Goal: Task Accomplishment & Management: Complete application form

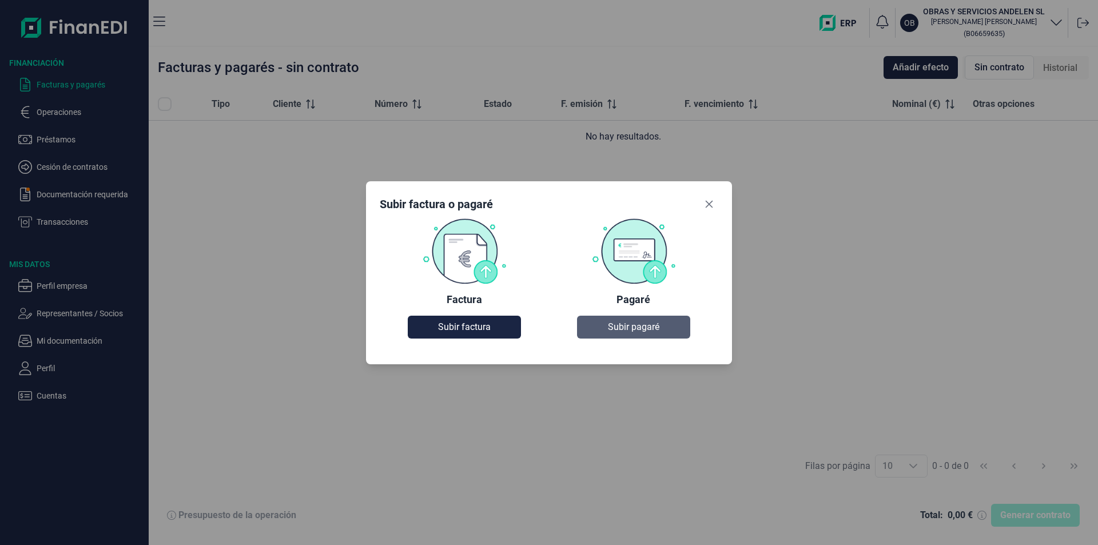
click at [648, 324] on span "Subir pagaré" at bounding box center [633, 327] width 51 height 14
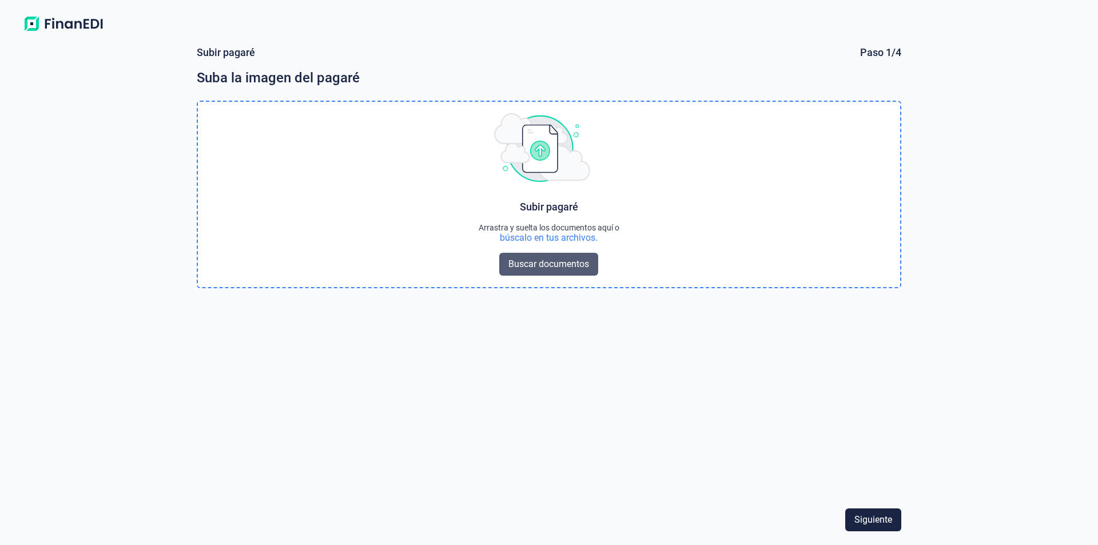
click at [552, 266] on span "Buscar documentos" at bounding box center [548, 264] width 81 height 14
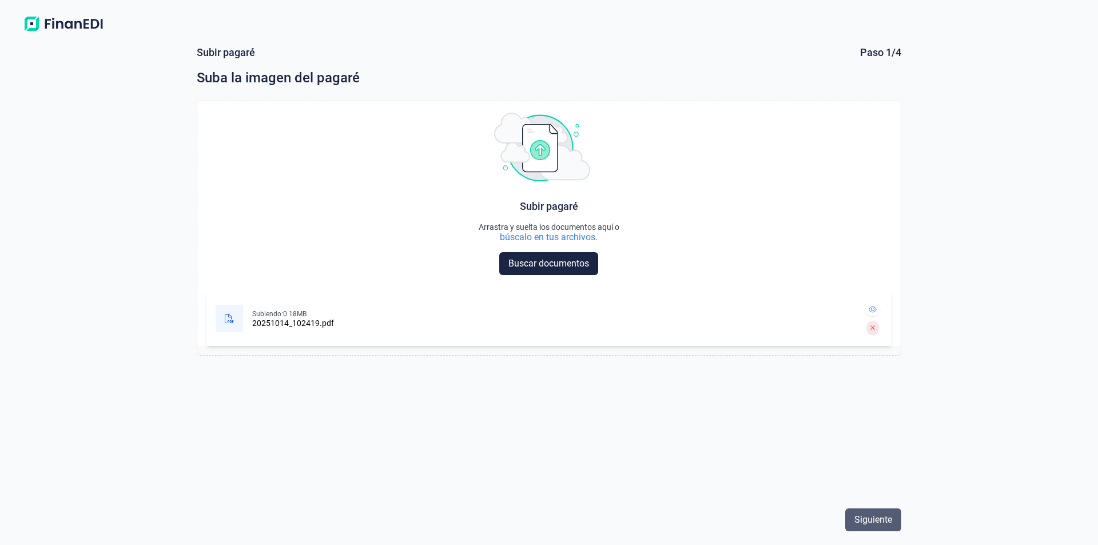
click at [873, 516] on span "Siguiente" at bounding box center [873, 520] width 38 height 14
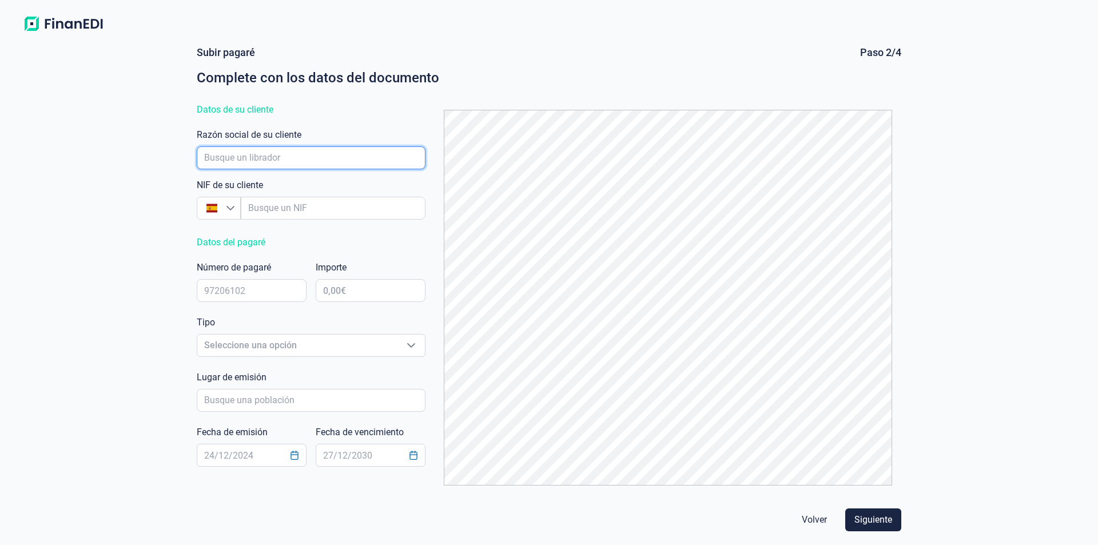
click at [256, 159] on input "empresaAutocomplete" at bounding box center [311, 157] width 229 height 23
type input "PREMIER2VET, S.L."
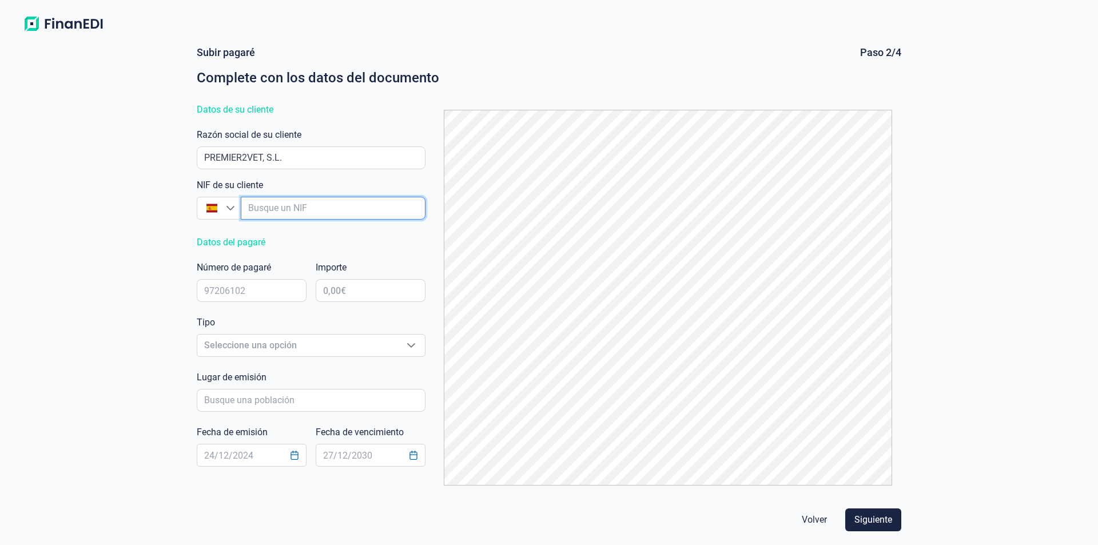
click at [268, 210] on input "empresaAutocomplete" at bounding box center [333, 208] width 185 height 23
type input "B"
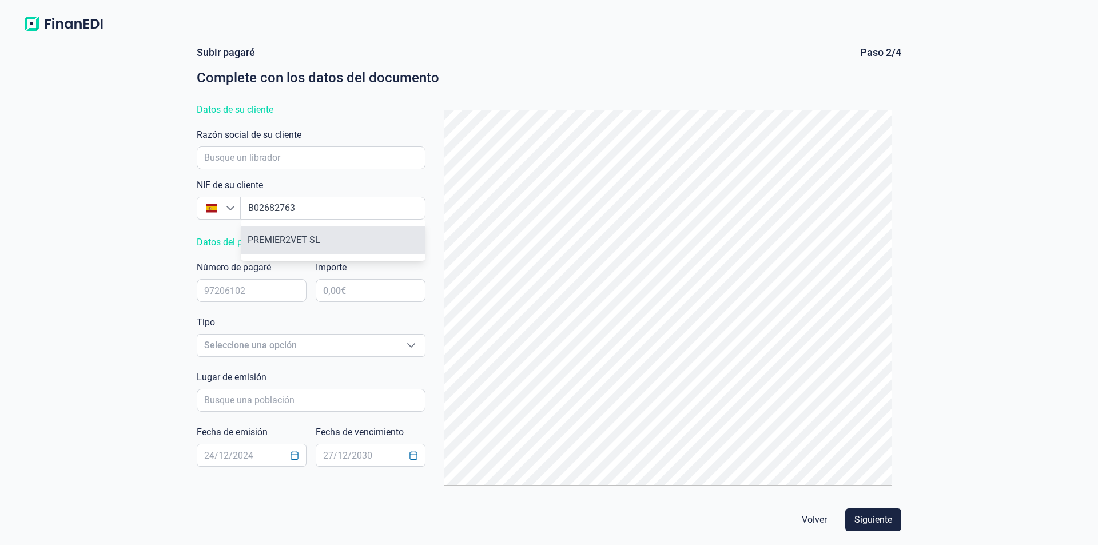
click at [277, 239] on li "PREMIER2VET SL" at bounding box center [333, 239] width 185 height 27
type input "B02682763"
type input "PREMIER2VET SL"
click at [258, 292] on input "text" at bounding box center [252, 290] width 110 height 23
type input "5070043"
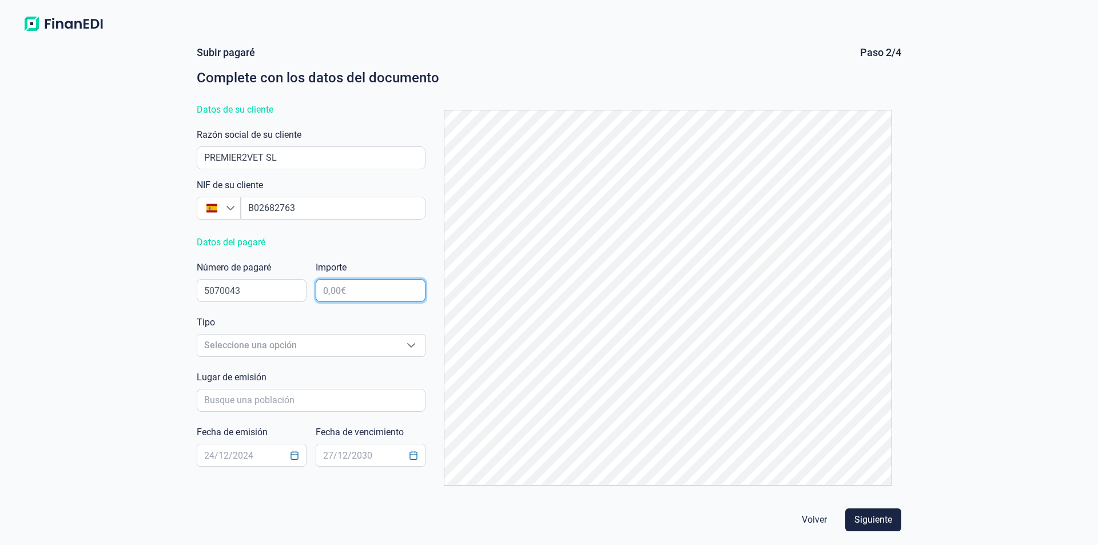
click at [341, 296] on input "text" at bounding box center [371, 290] width 110 height 23
type input "47.437,50 €"
click at [337, 355] on span "Seleccione una opción" at bounding box center [297, 345] width 200 height 22
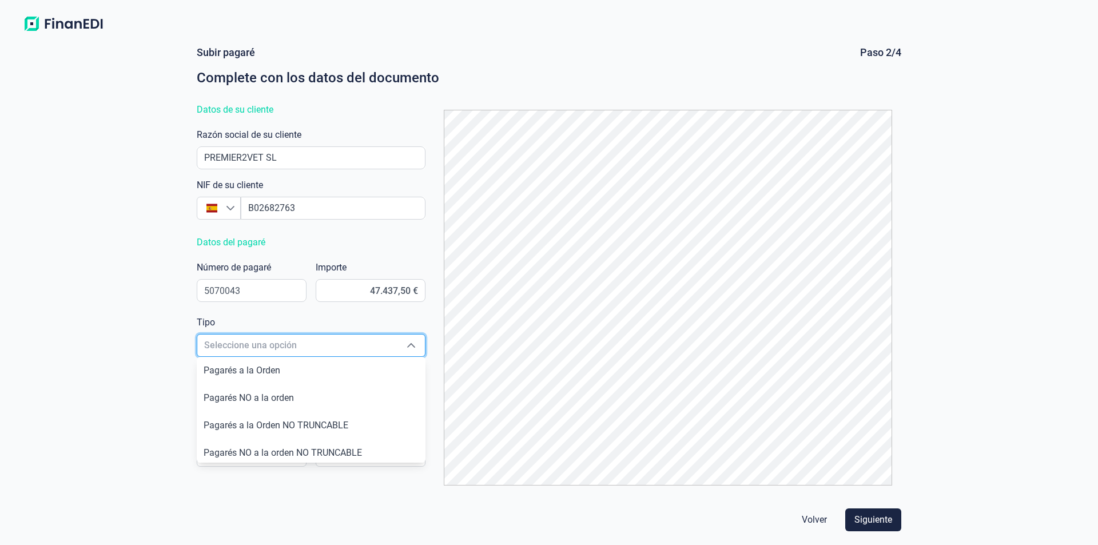
click at [334, 347] on span "Seleccione una opción" at bounding box center [297, 345] width 200 height 22
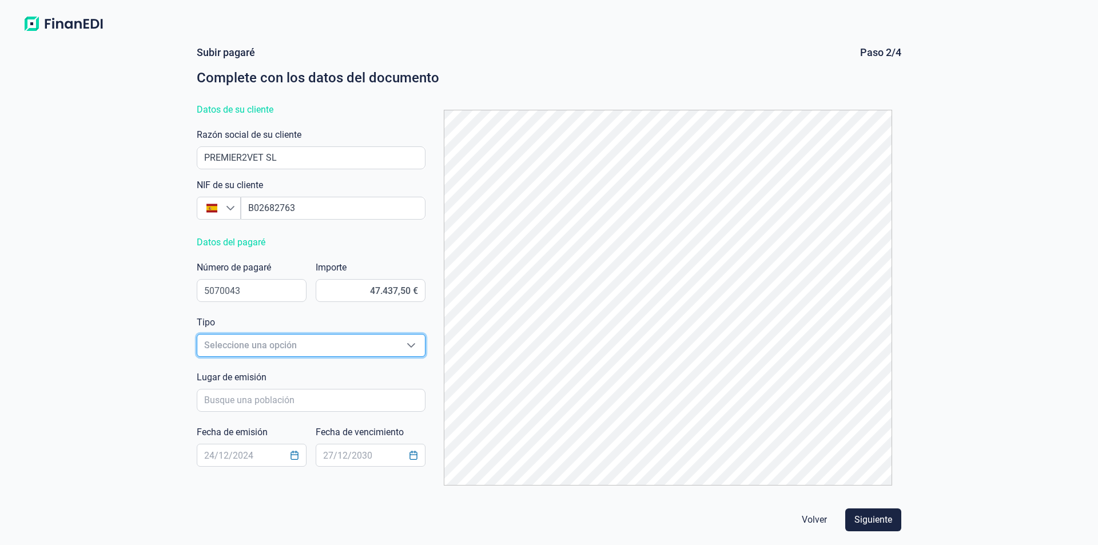
click at [302, 348] on span "Seleccione una opción" at bounding box center [297, 345] width 200 height 22
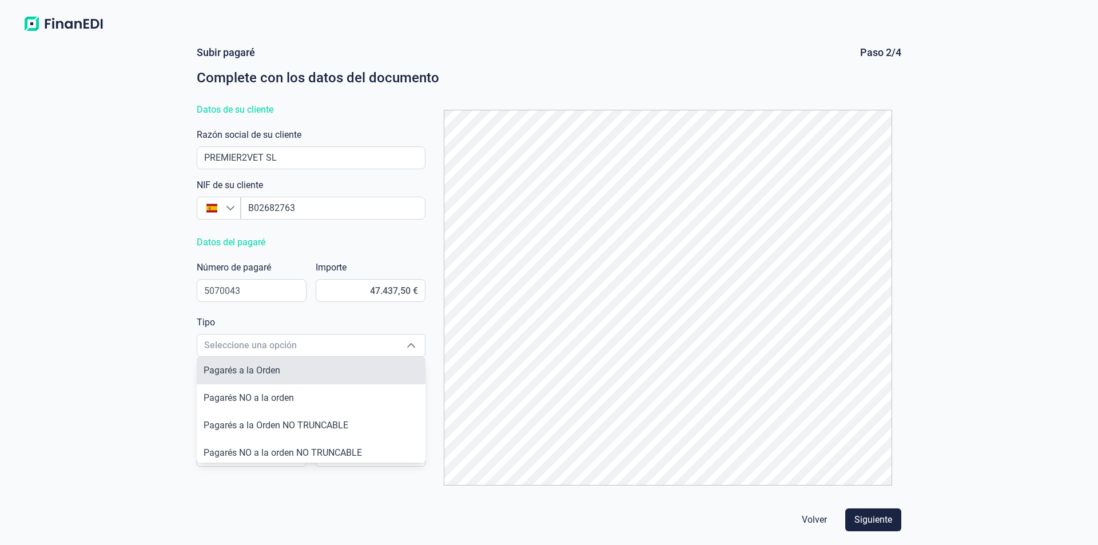
click at [295, 367] on li "Pagarés a la Orden" at bounding box center [311, 370] width 229 height 27
type input "Pagarés a la Orden"
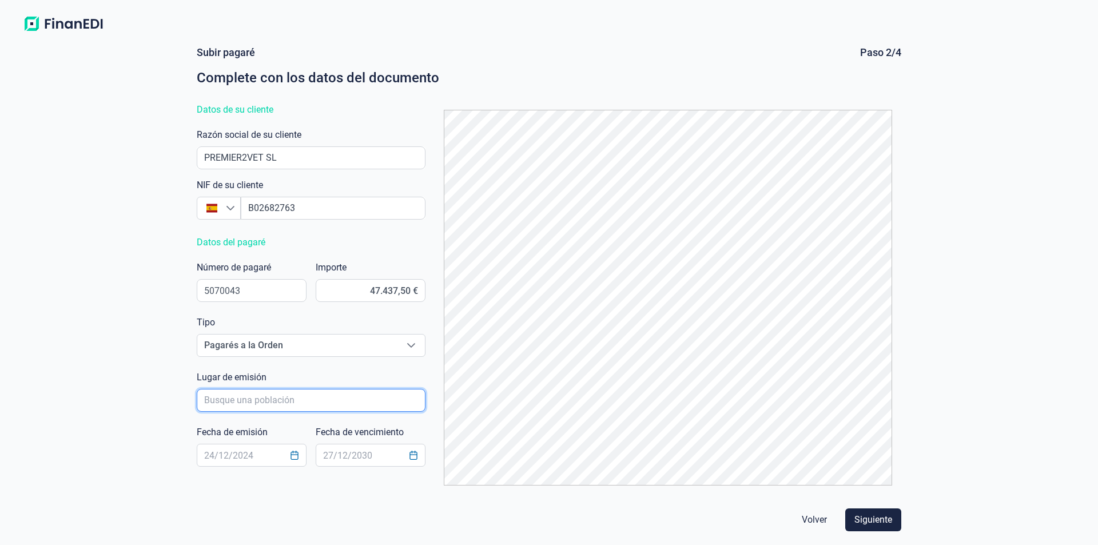
click at [288, 401] on input "poblacionAutocomplete" at bounding box center [311, 400] width 229 height 23
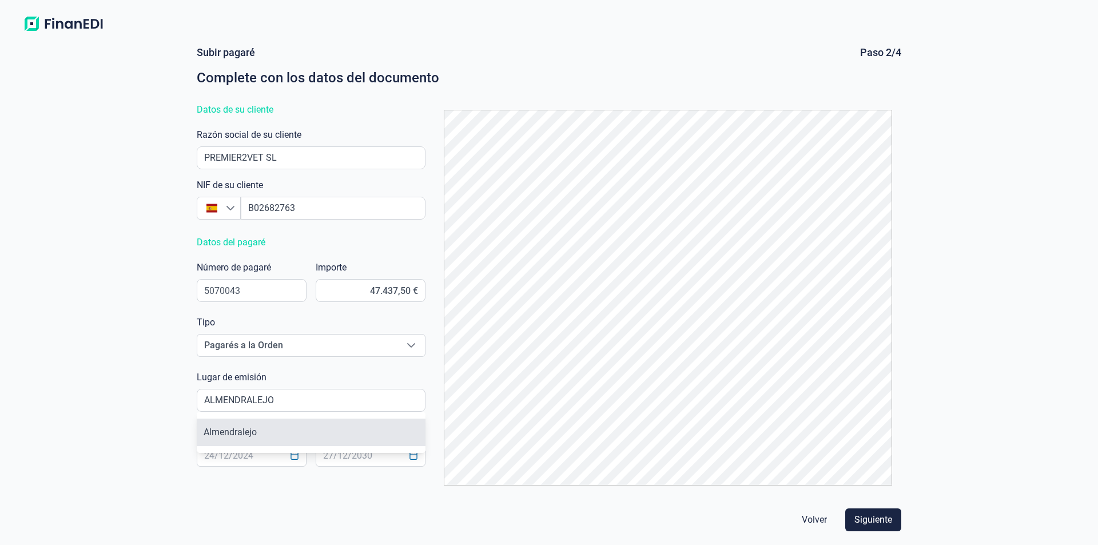
click at [240, 431] on li "Almendralejo" at bounding box center [311, 431] width 229 height 27
type input "Almendralejo"
click at [233, 450] on input "text" at bounding box center [252, 455] width 110 height 23
type input "[DATE]"
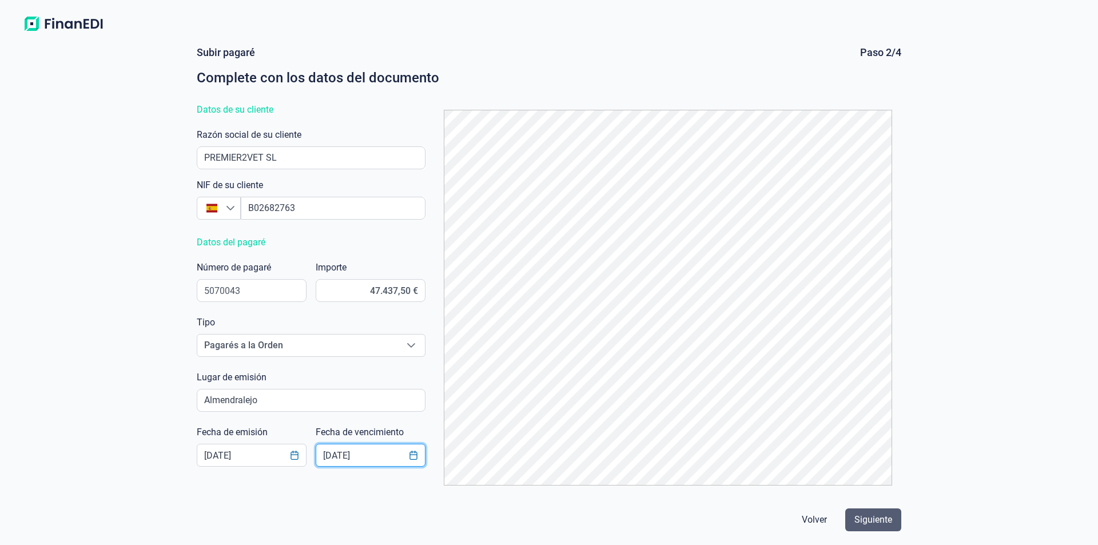
type input "[DATE]"
click at [868, 517] on span "Siguiente" at bounding box center [873, 520] width 38 height 14
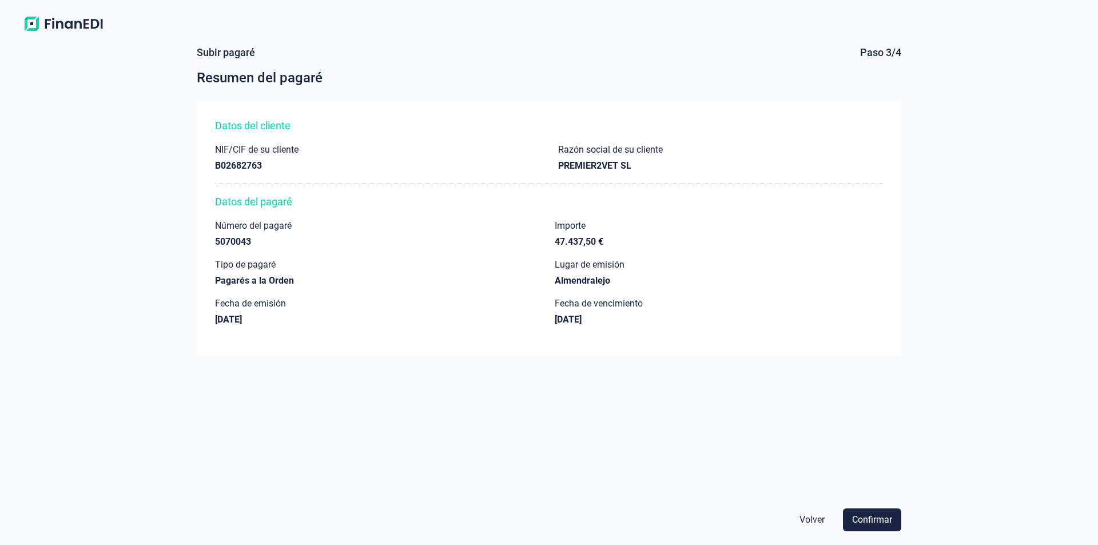
click at [868, 517] on span "Confirmar" at bounding box center [872, 520] width 40 height 14
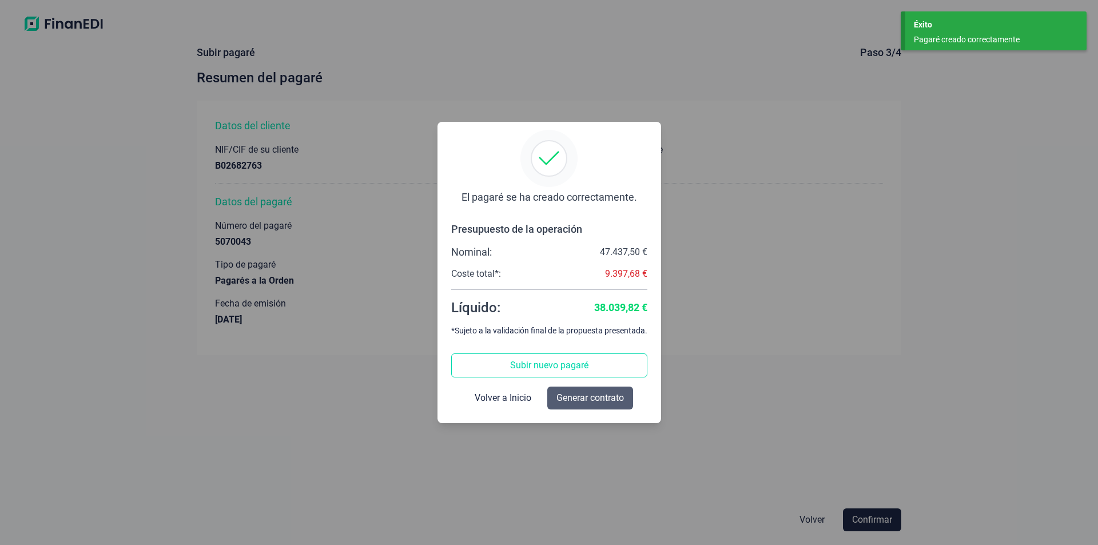
click at [589, 397] on span "Generar contrato" at bounding box center [589, 398] width 67 height 14
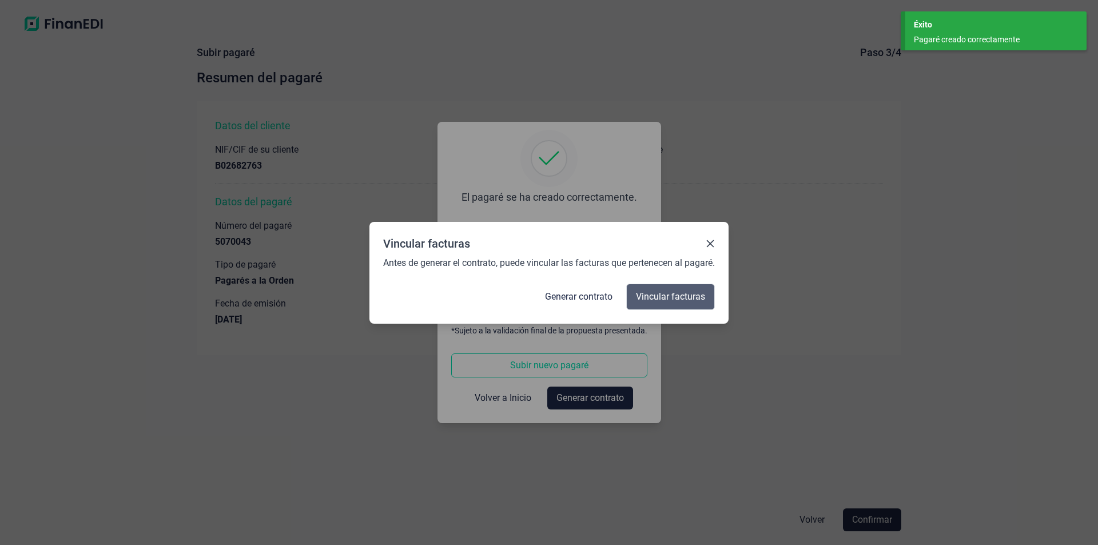
click at [677, 297] on span "Vincular facturas" at bounding box center [670, 297] width 69 height 14
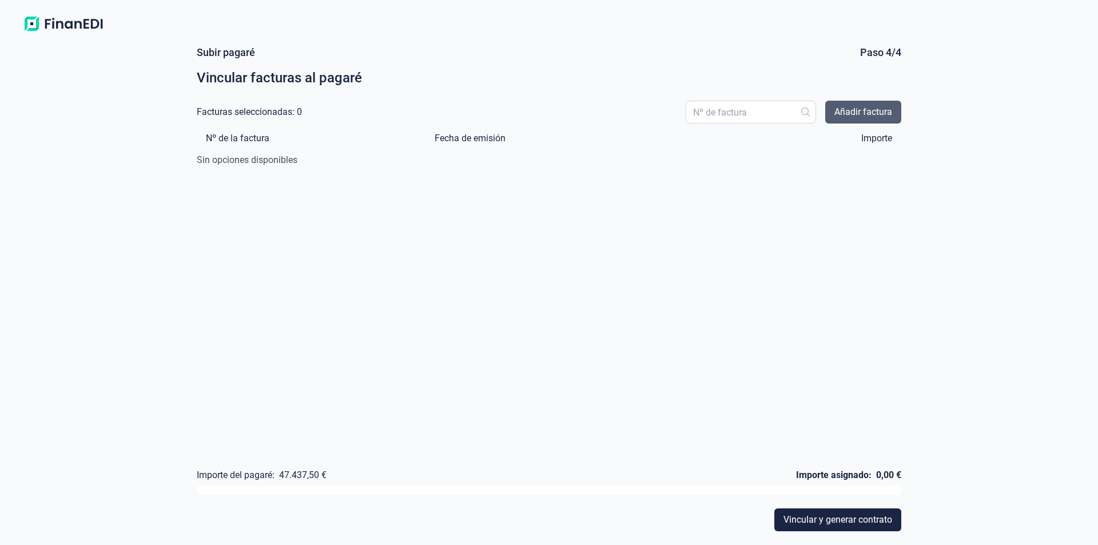
click at [863, 107] on span "Añadir factura" at bounding box center [863, 112] width 58 height 14
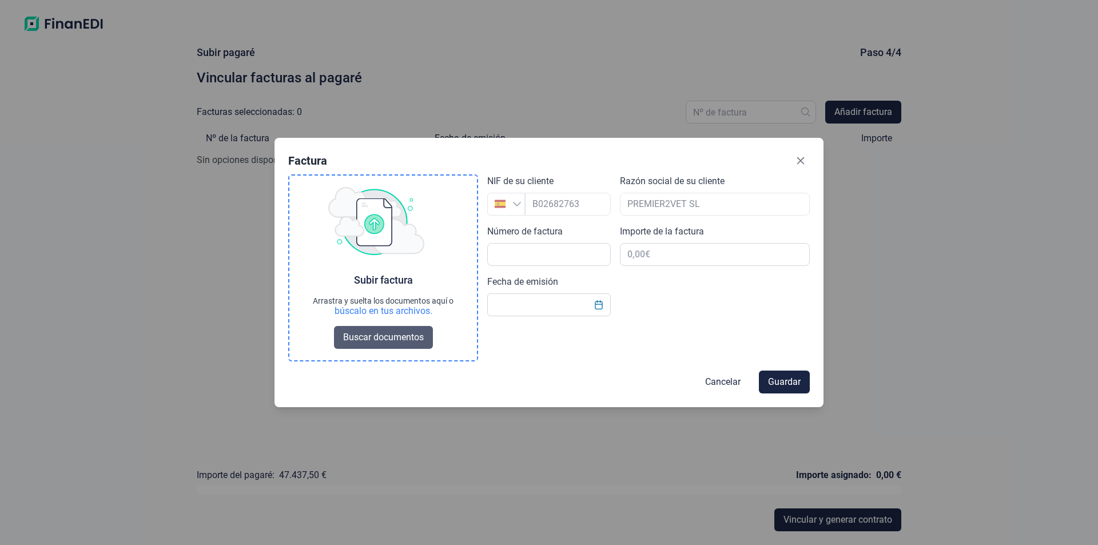
click at [362, 338] on span "Buscar documentos" at bounding box center [383, 337] width 81 height 14
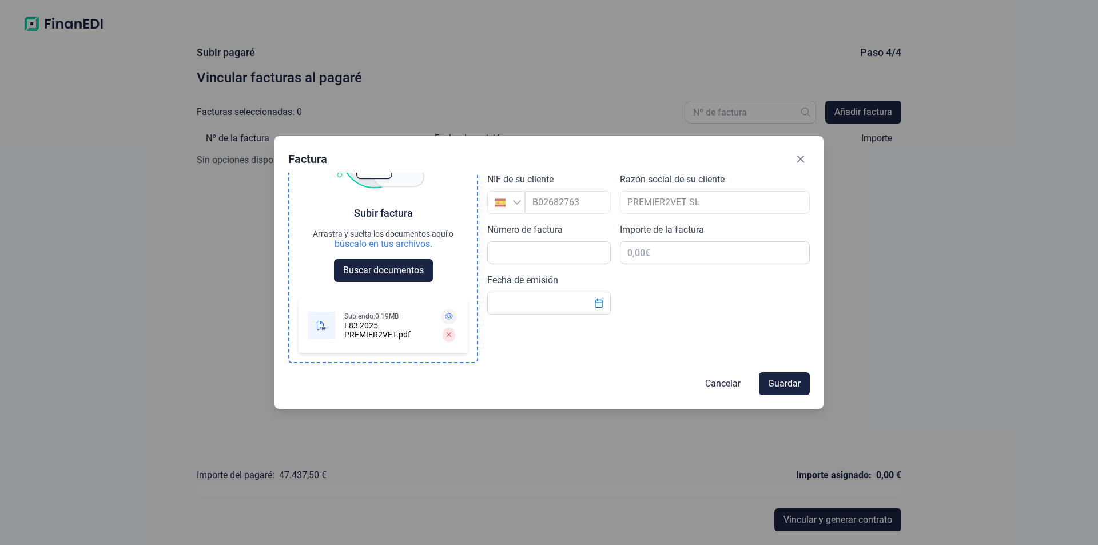
click at [445, 314] on icon at bounding box center [449, 316] width 8 height 7
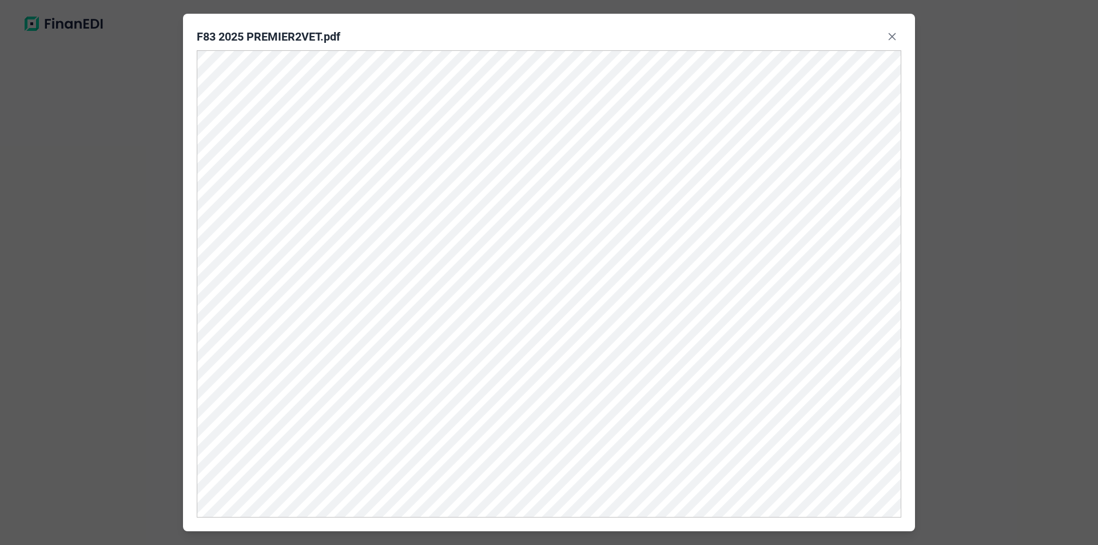
scroll to position [65, 0]
click at [893, 37] on icon "Close" at bounding box center [891, 36] width 7 height 7
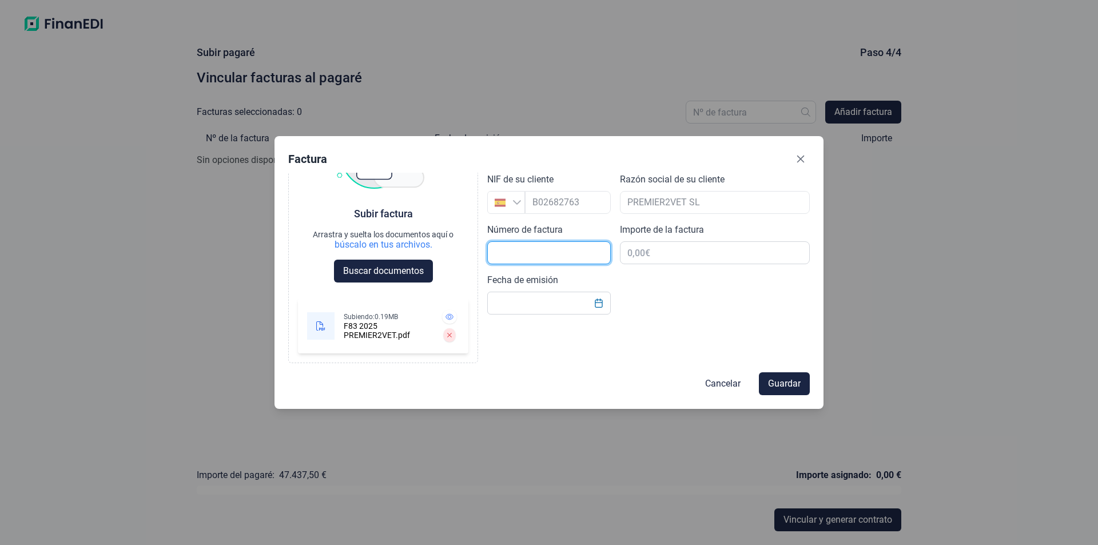
click at [564, 249] on input "text" at bounding box center [548, 252] width 123 height 23
type input "F83/2025"
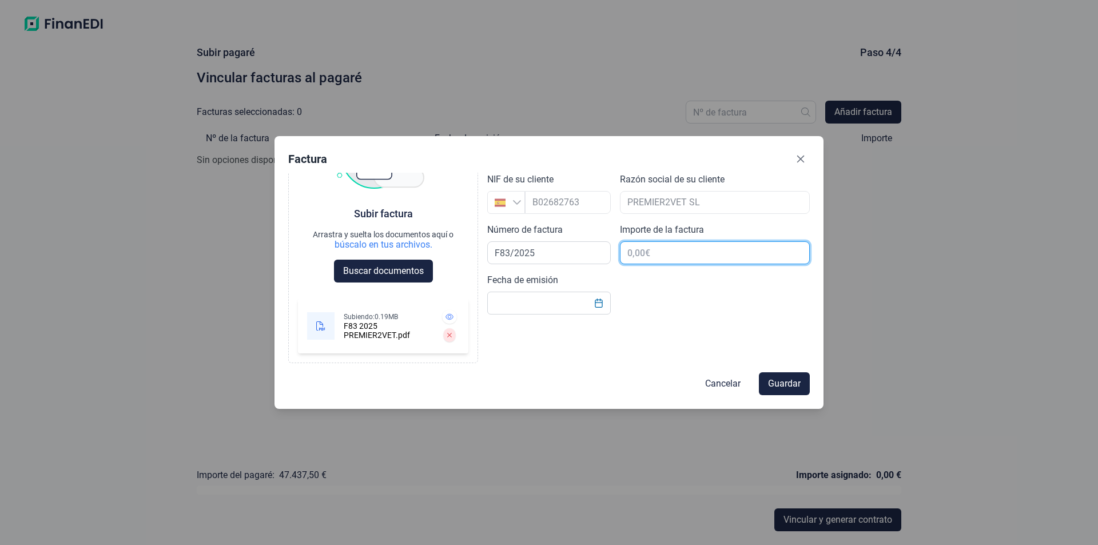
click at [641, 256] on input "text" at bounding box center [715, 252] width 190 height 23
type input "47.437,50 €"
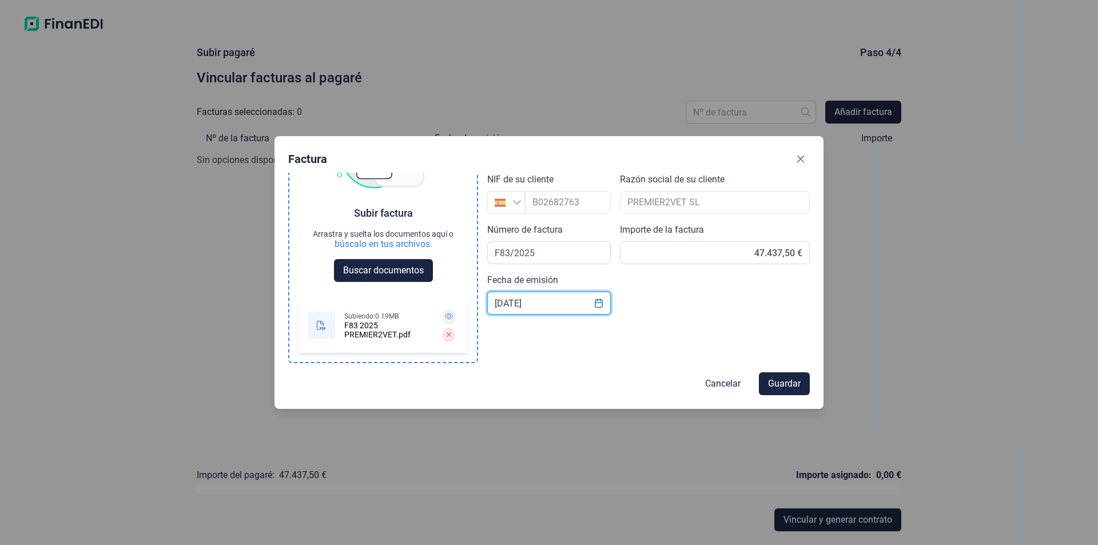
type input "[DATE]"
click at [445, 313] on icon at bounding box center [449, 316] width 8 height 7
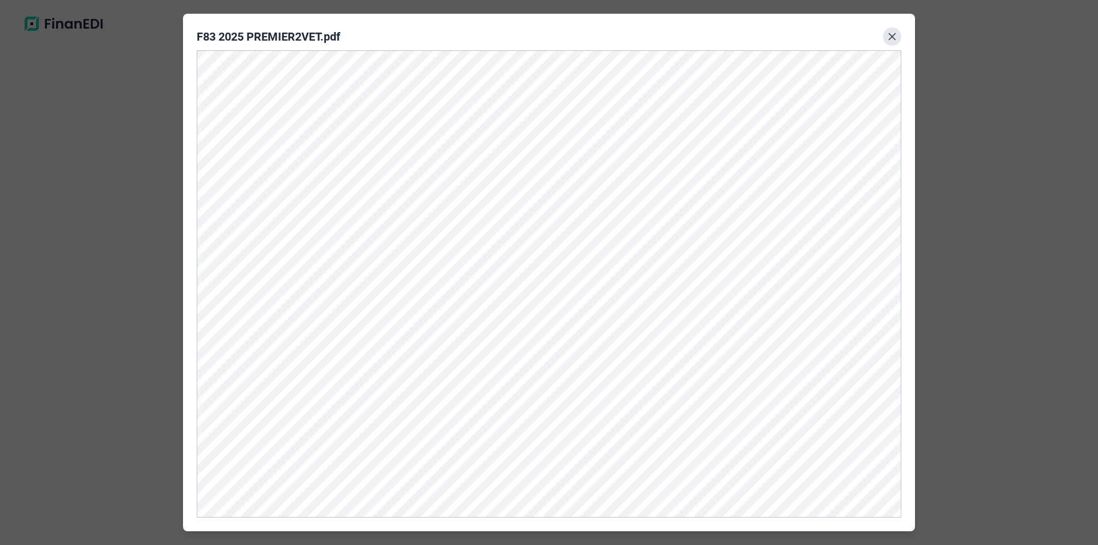
click at [894, 34] on icon "Close" at bounding box center [891, 36] width 7 height 7
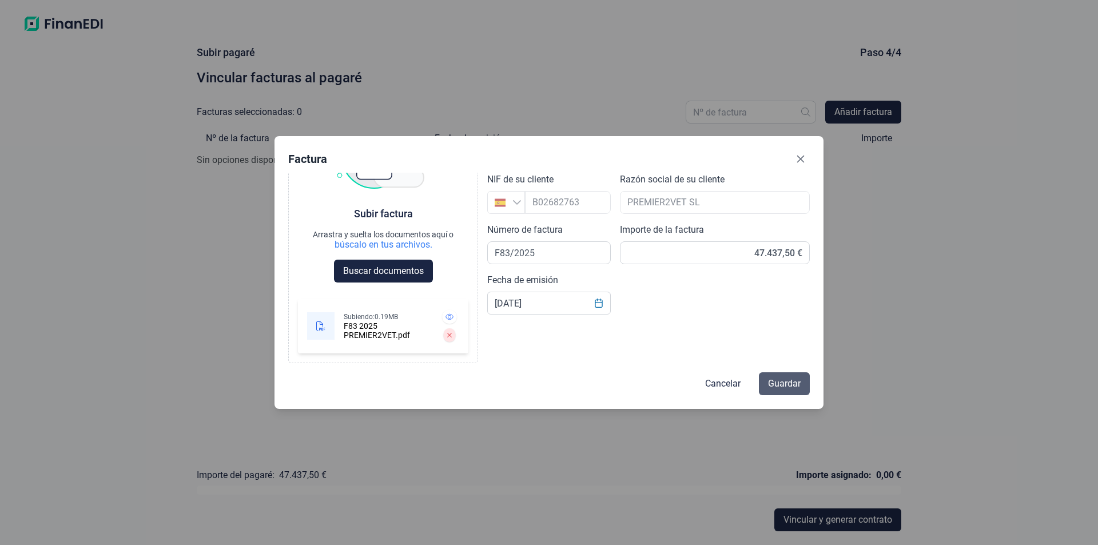
click at [787, 381] on span "Guardar" at bounding box center [784, 384] width 33 height 14
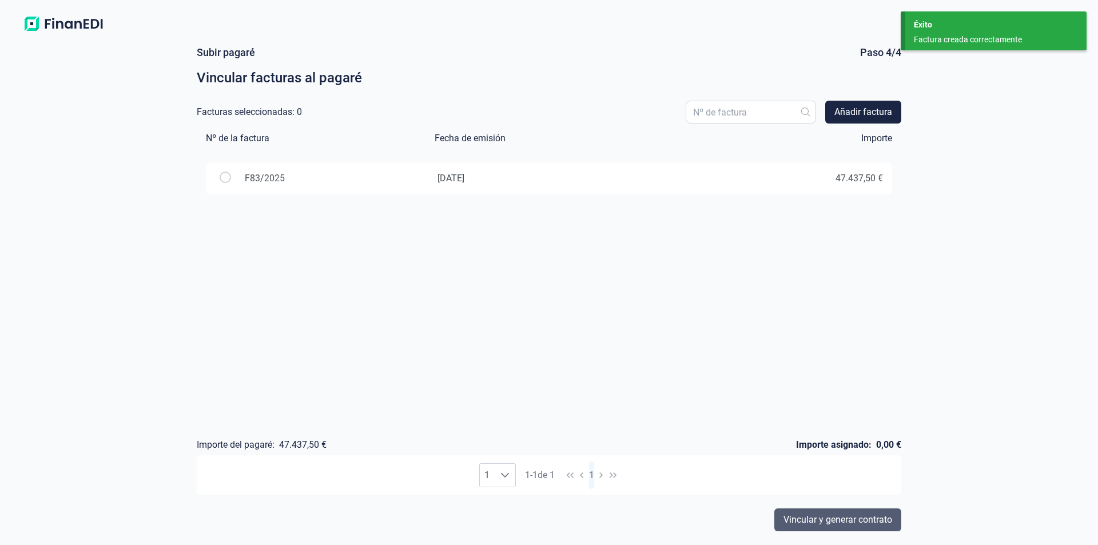
click at [846, 513] on span "Vincular y generar contrato" at bounding box center [837, 520] width 109 height 14
select select "ES"
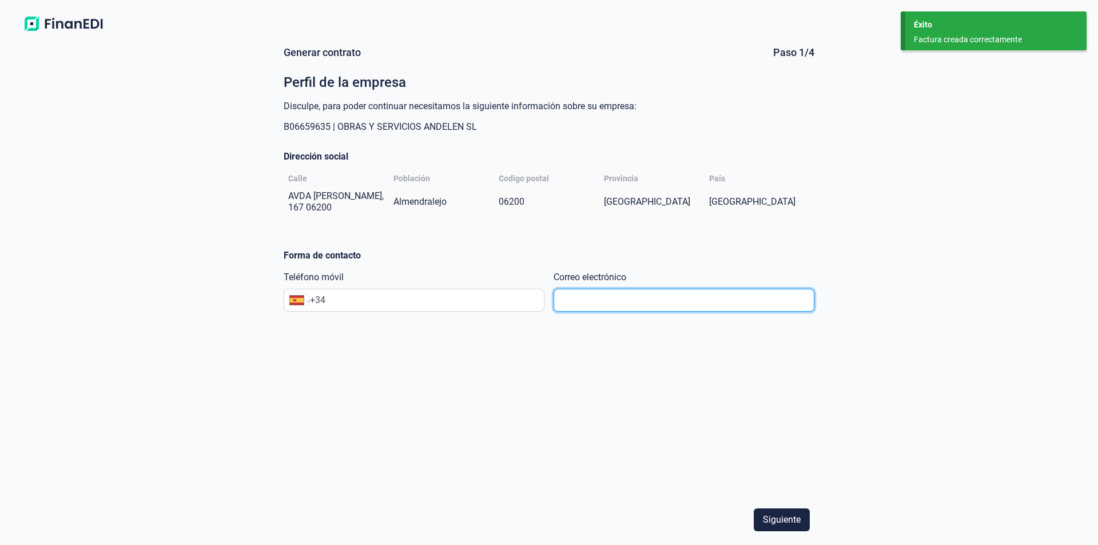
click at [619, 301] on input "text" at bounding box center [683, 300] width 261 height 23
type input "I"
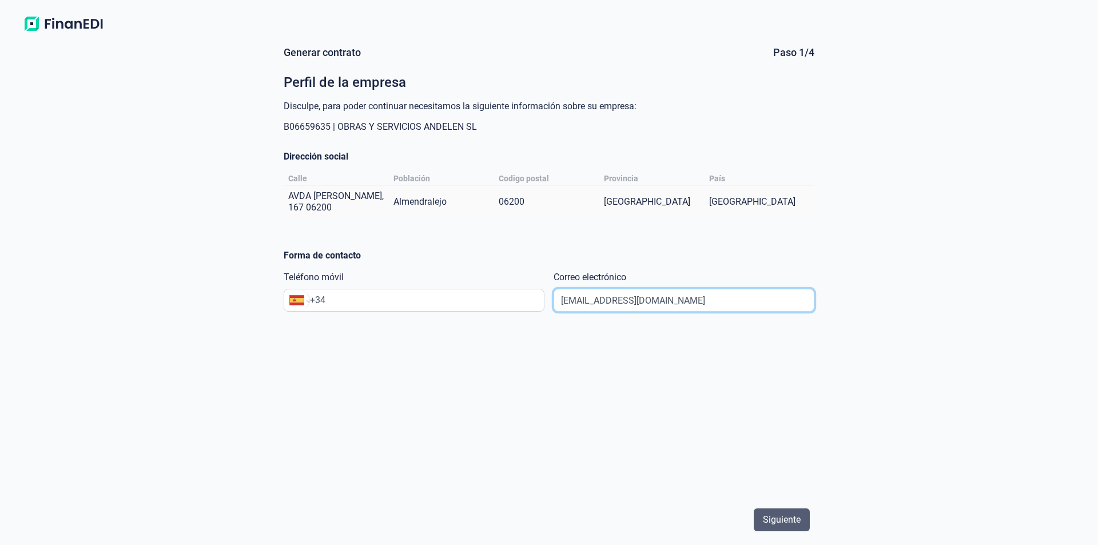
type input "[EMAIL_ADDRESS][DOMAIN_NAME]"
click at [783, 516] on span "Siguiente" at bounding box center [782, 520] width 38 height 14
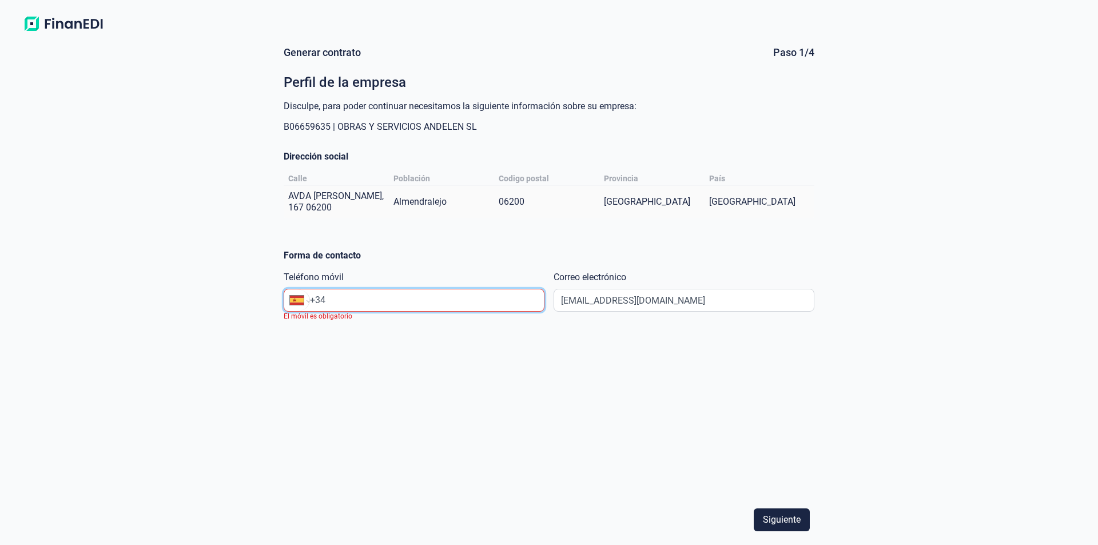
click at [428, 305] on input "+34" at bounding box center [427, 300] width 234 height 14
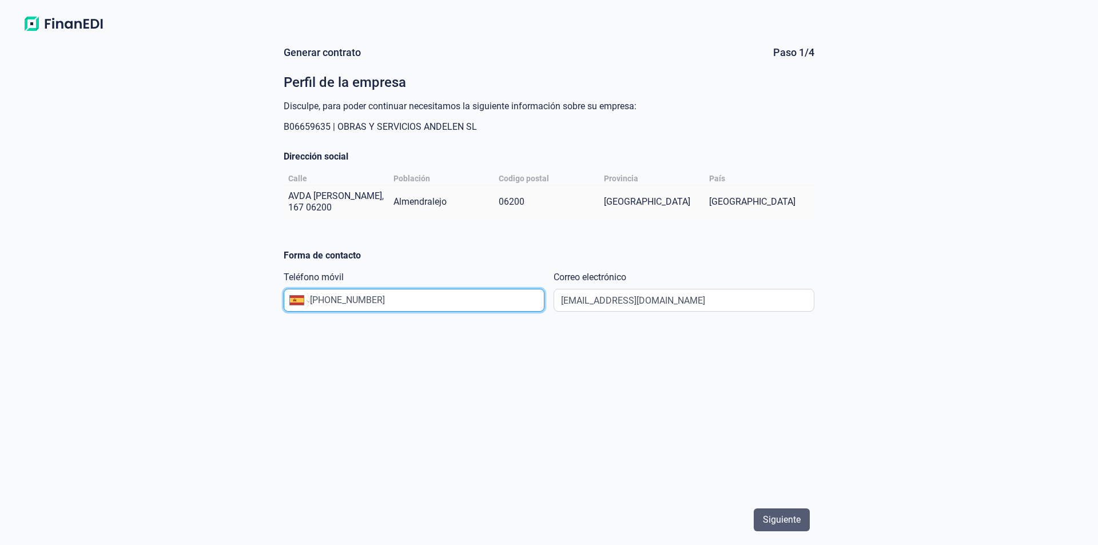
type input "[PHONE_NUMBER]"
click at [776, 520] on span "Siguiente" at bounding box center [782, 520] width 38 height 14
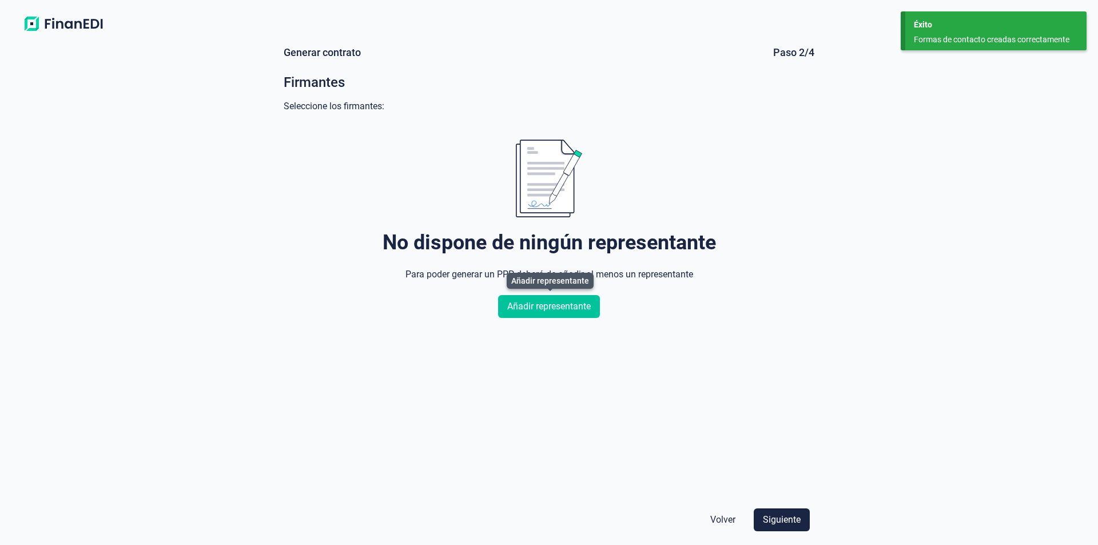
click at [544, 306] on span "Añadir representante" at bounding box center [548, 307] width 83 height 14
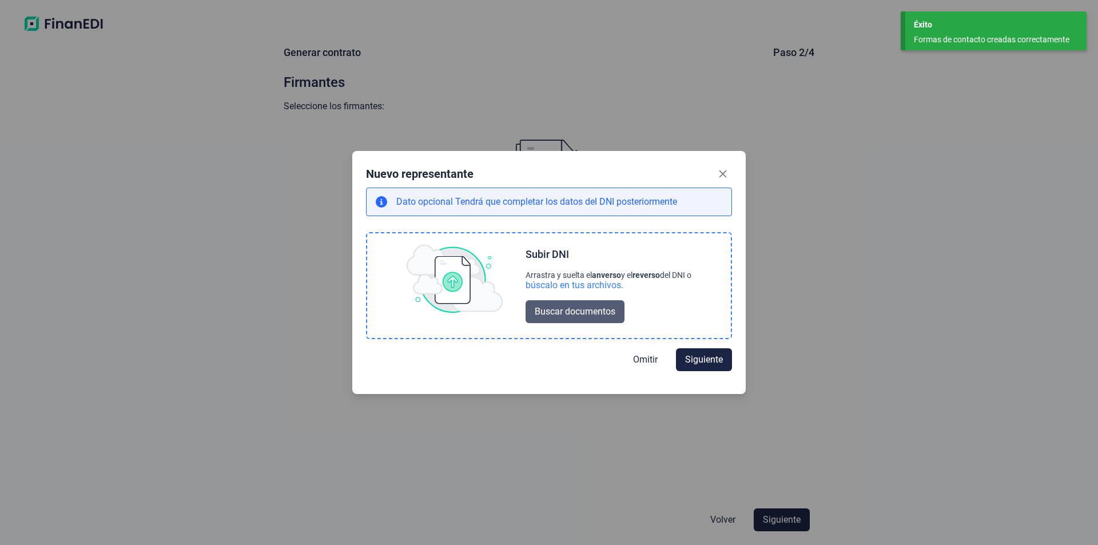
click at [567, 310] on span "Buscar documentos" at bounding box center [575, 312] width 81 height 14
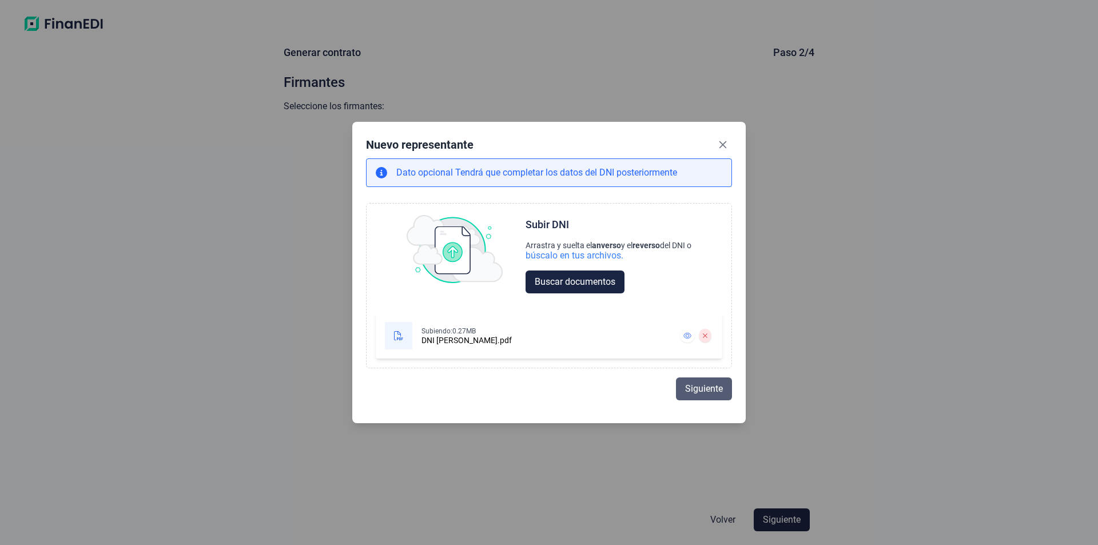
click at [704, 388] on span "Siguiente" at bounding box center [704, 389] width 38 height 14
select select "ES"
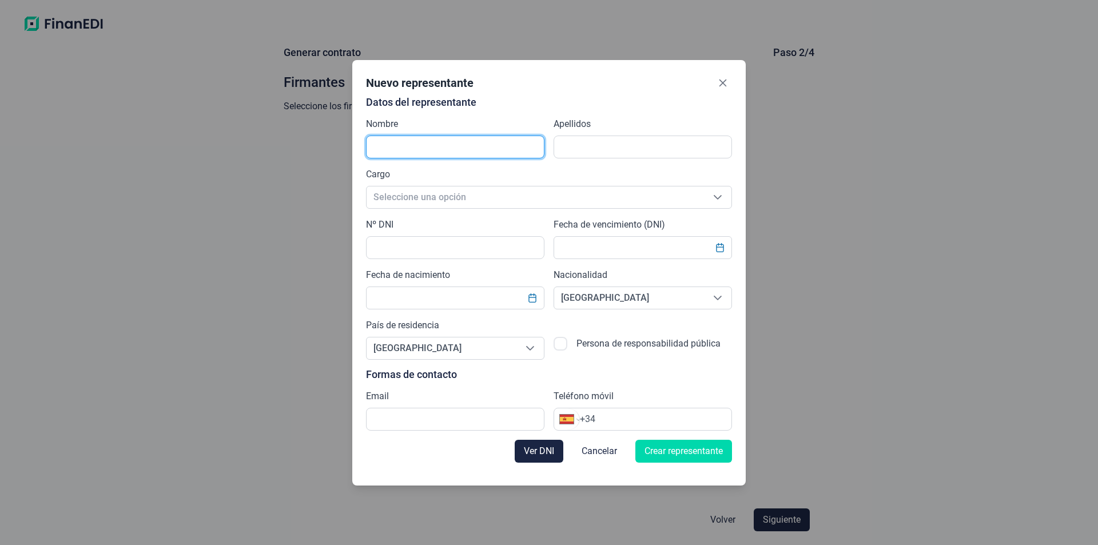
click at [433, 149] on input "text" at bounding box center [455, 146] width 178 height 23
type input "e"
type input "[PERSON_NAME]"
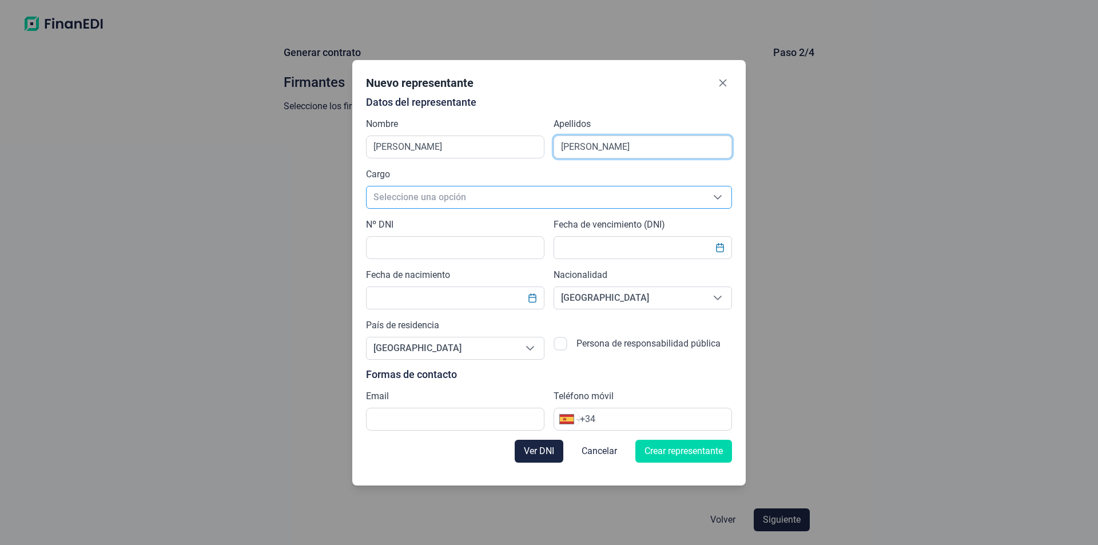
type input "[PERSON_NAME]"
click at [426, 194] on span "Seleccione una opción" at bounding box center [534, 197] width 337 height 22
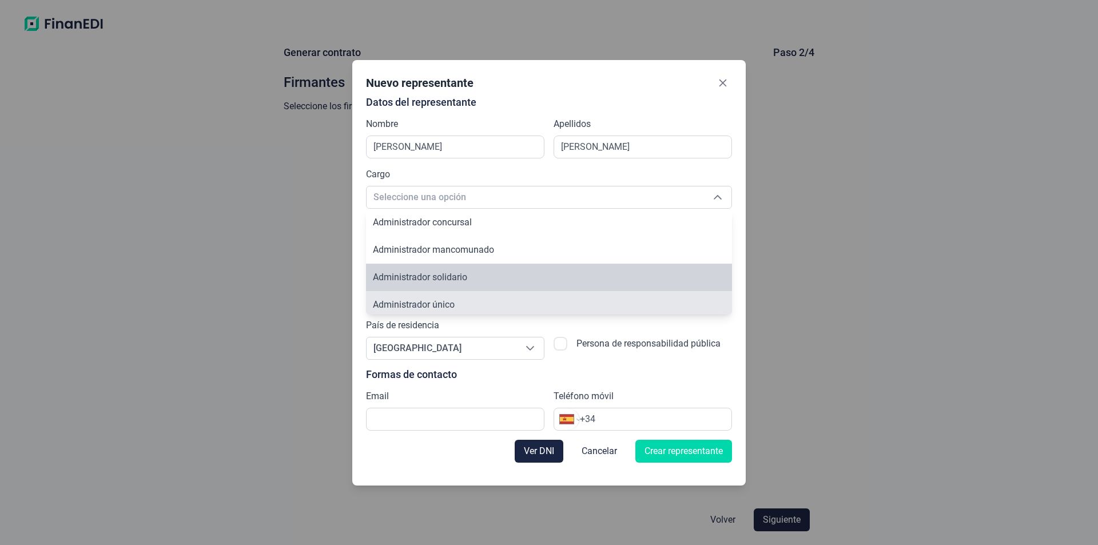
scroll to position [4, 0]
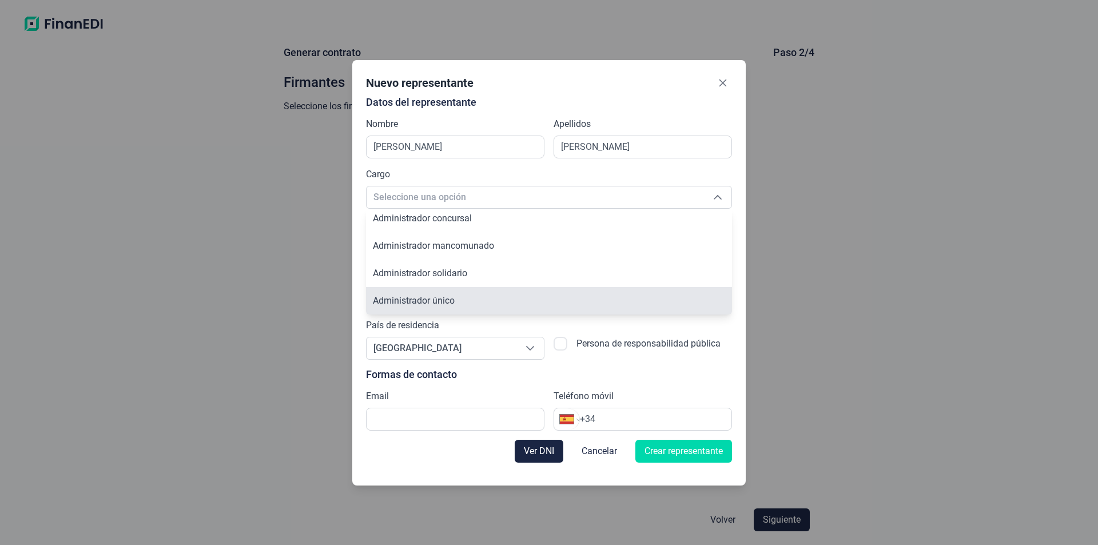
click at [424, 303] on span "Administrador único" at bounding box center [414, 300] width 82 height 11
type input "Administrador único"
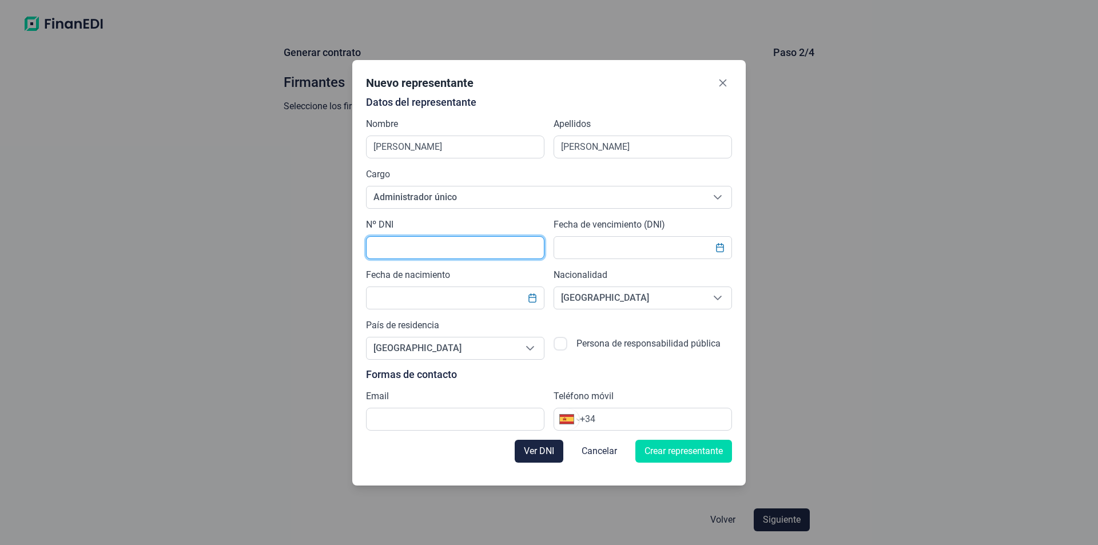
click at [426, 244] on input "text" at bounding box center [455, 247] width 178 height 23
type input "44777050Y"
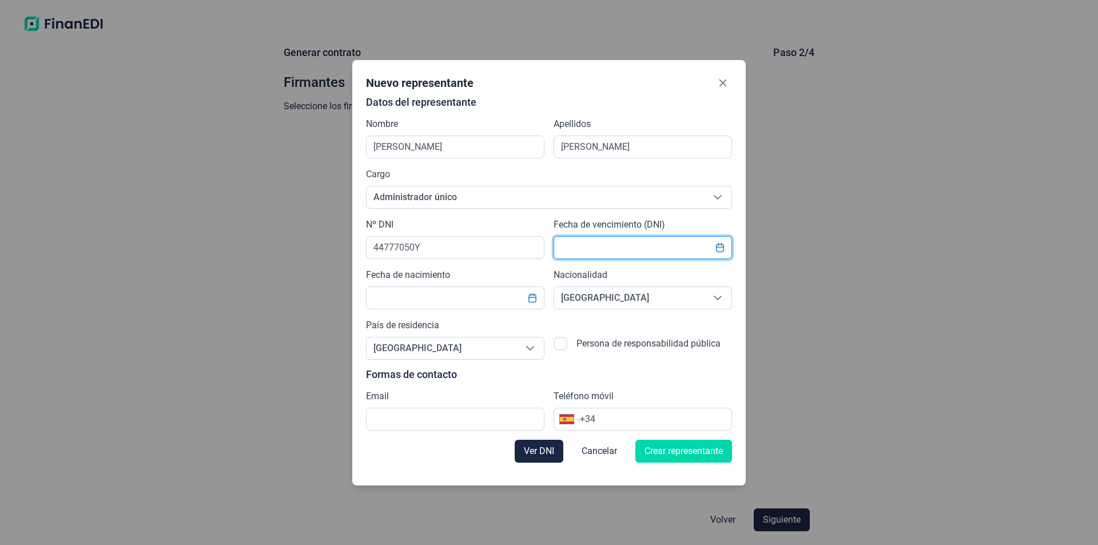
click at [599, 254] on input "text" at bounding box center [642, 247] width 178 height 23
type input "[DATE]"
click at [430, 298] on input "text" at bounding box center [455, 297] width 178 height 23
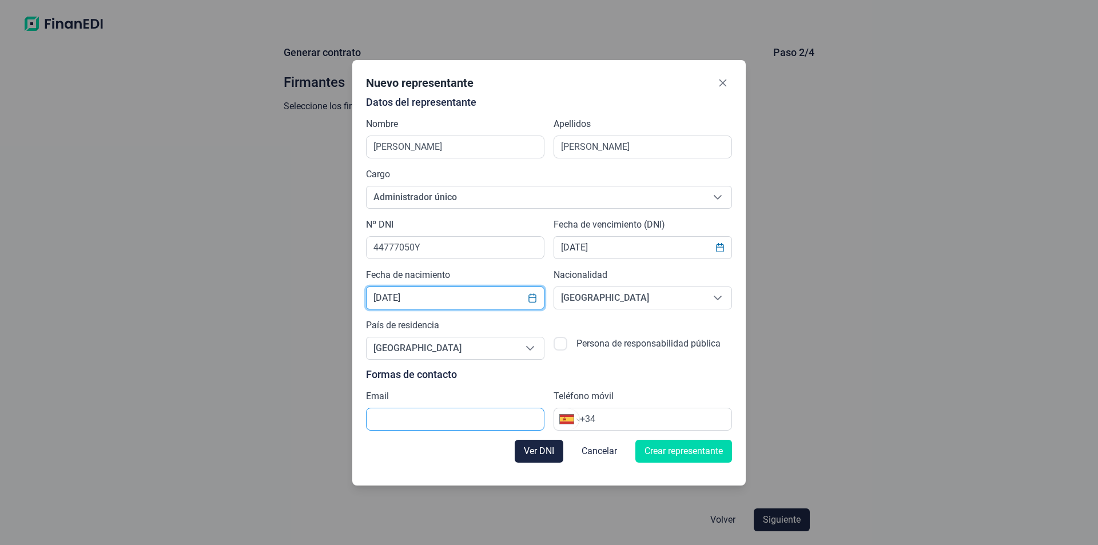
type input "[DATE]"
click at [420, 422] on input "text" at bounding box center [455, 419] width 178 height 23
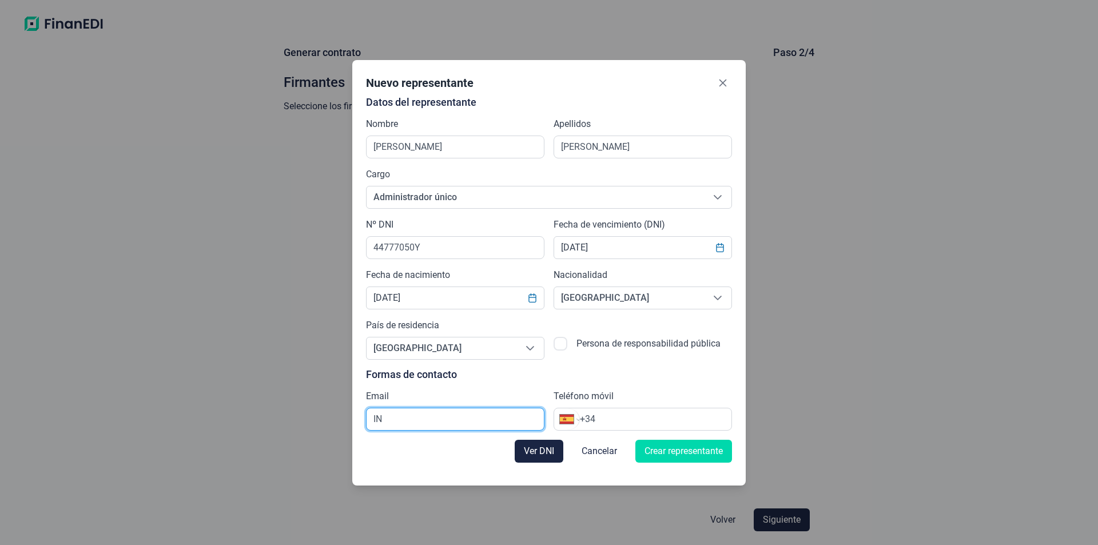
type input "I"
type input "[EMAIL_ADDRESS][DOMAIN_NAME]"
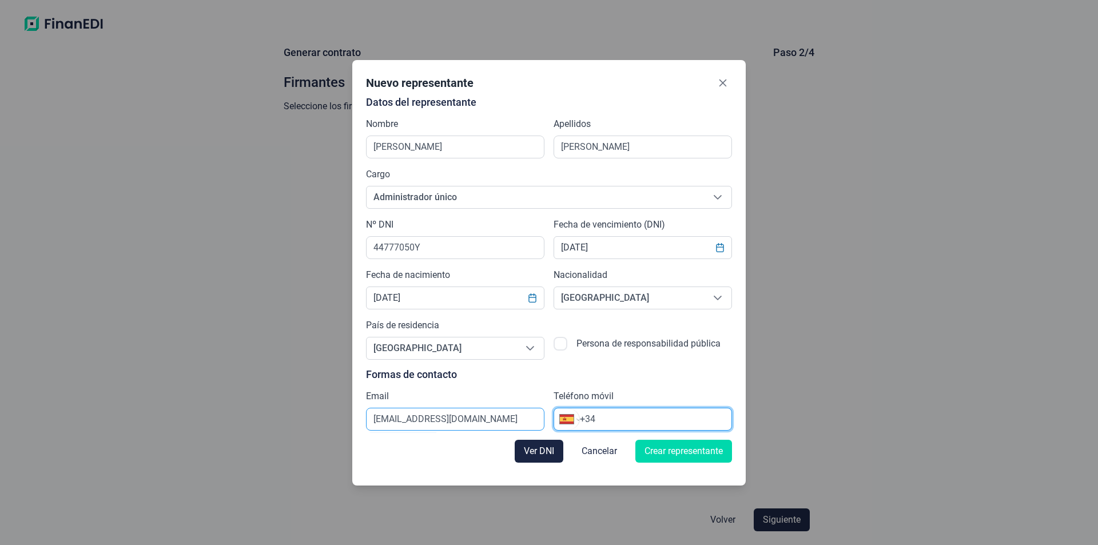
select select "ZZ"
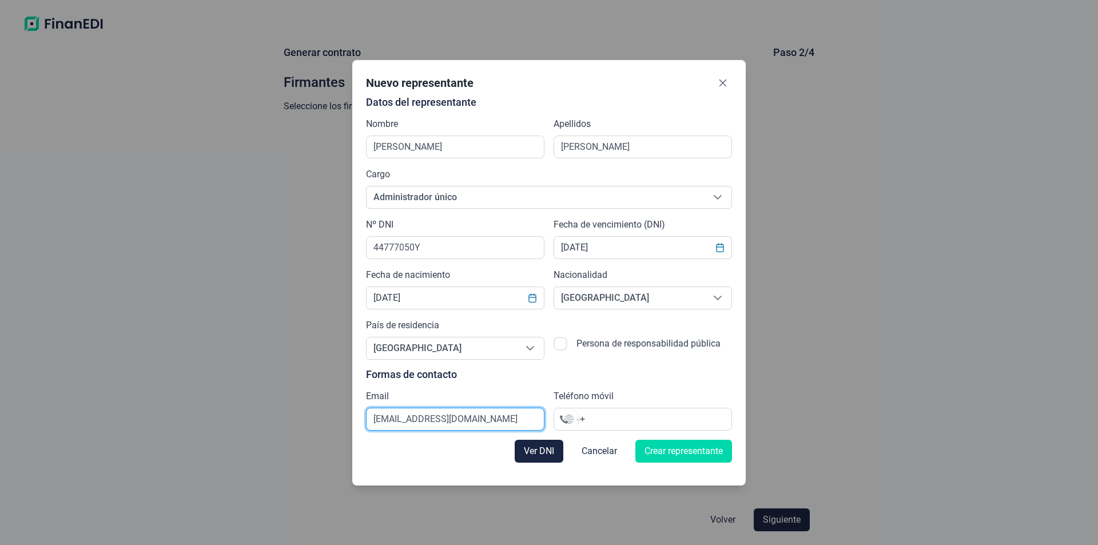
click at [438, 410] on input "[EMAIL_ADDRESS][DOMAIN_NAME]" at bounding box center [455, 419] width 178 height 23
click at [474, 429] on input "[EMAIL_ADDRESS][DOMAIN_NAME]" at bounding box center [455, 419] width 178 height 23
click at [659, 411] on div "Internacional [GEOGRAPHIC_DATA] [GEOGRAPHIC_DATA] [GEOGRAPHIC_DATA] [GEOGRAPHIC…" at bounding box center [642, 419] width 178 height 23
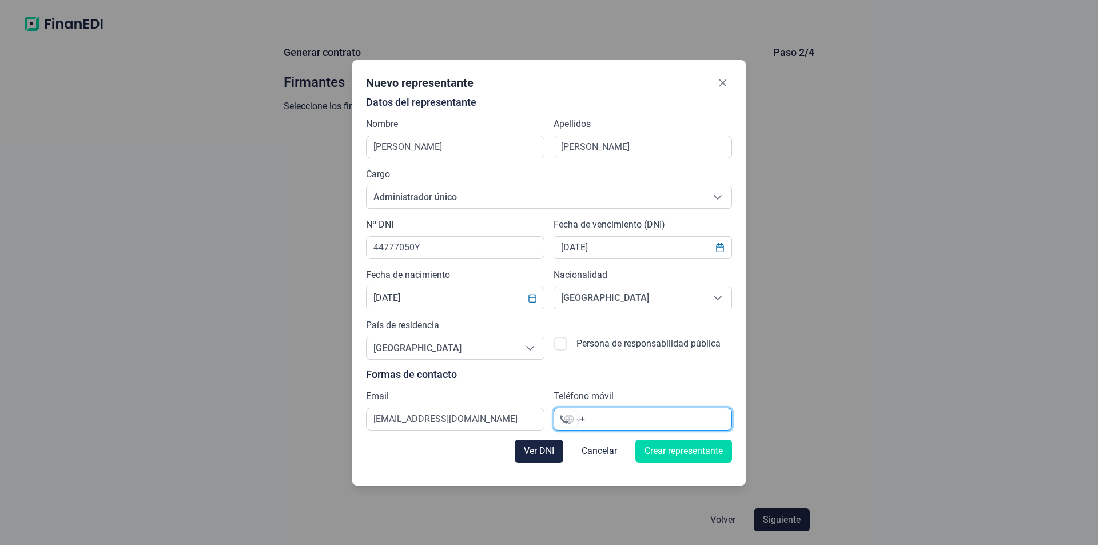
drag, startPoint x: 581, startPoint y: 429, endPoint x: 500, endPoint y: 436, distance: 81.4
click at [508, 435] on form "Datos del representante Nombre [PERSON_NAME] Apellidos [PERSON_NAME] Cargo Admi…" at bounding box center [549, 284] width 366 height 375
type input "+6"
select select "TH"
type input "+6"
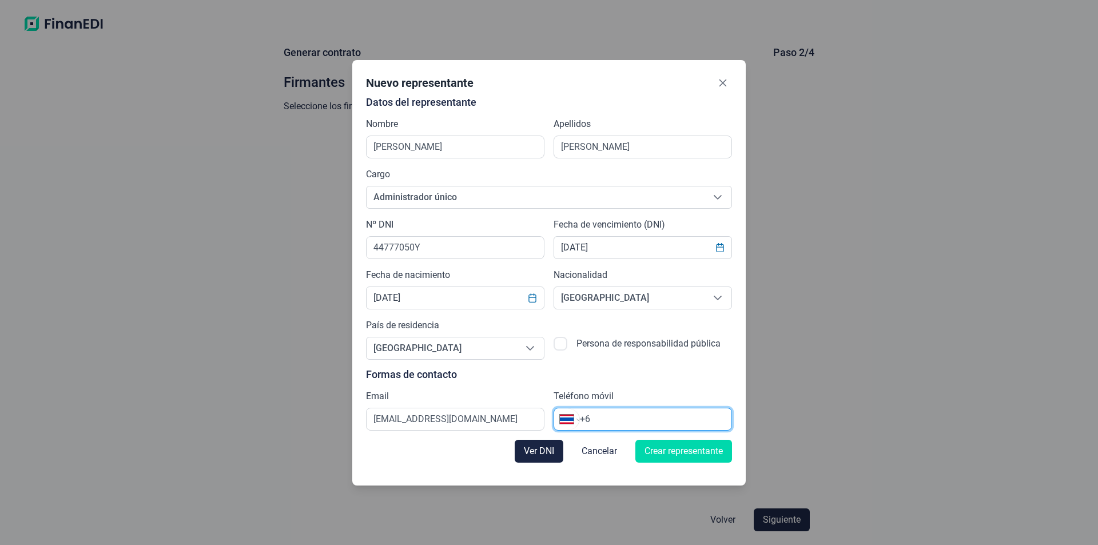
select select "ZZ"
type input "+3"
select select "ES"
type input "[PHONE_NUMBER]"
click at [683, 449] on span "Crear representante" at bounding box center [683, 451] width 78 height 14
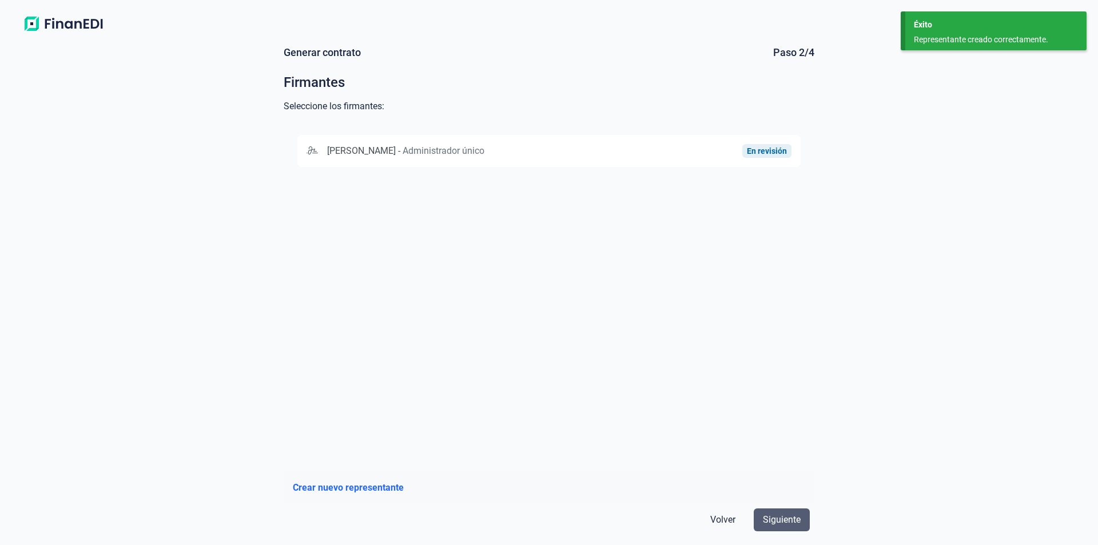
click at [782, 519] on span "Siguiente" at bounding box center [782, 520] width 38 height 14
click at [396, 151] on span "[PERSON_NAME]" at bounding box center [361, 150] width 69 height 11
click at [795, 521] on span "Siguiente" at bounding box center [782, 520] width 38 height 14
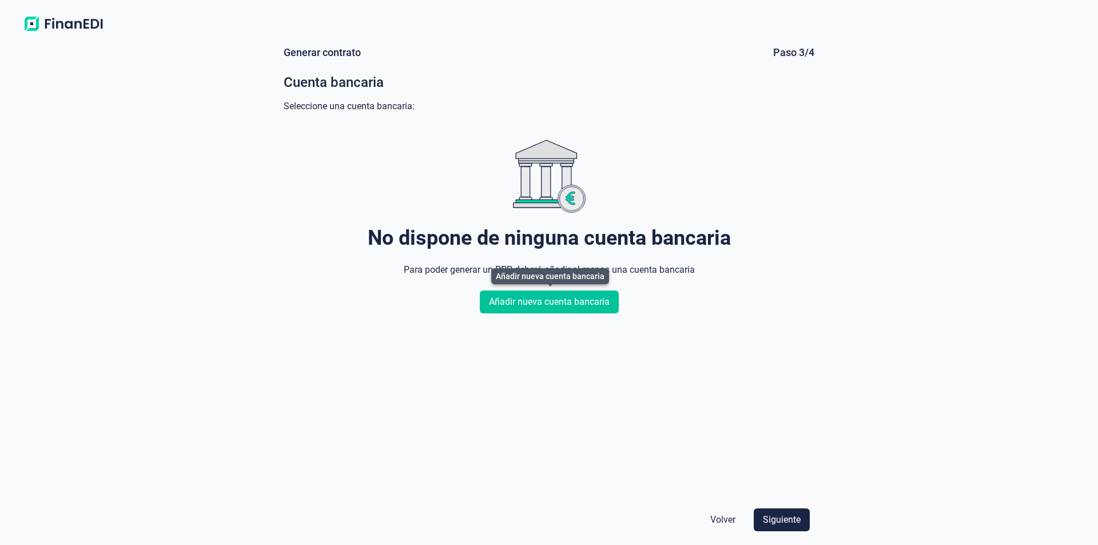
click at [512, 301] on span "Añadir nueva cuenta bancaria" at bounding box center [549, 302] width 121 height 14
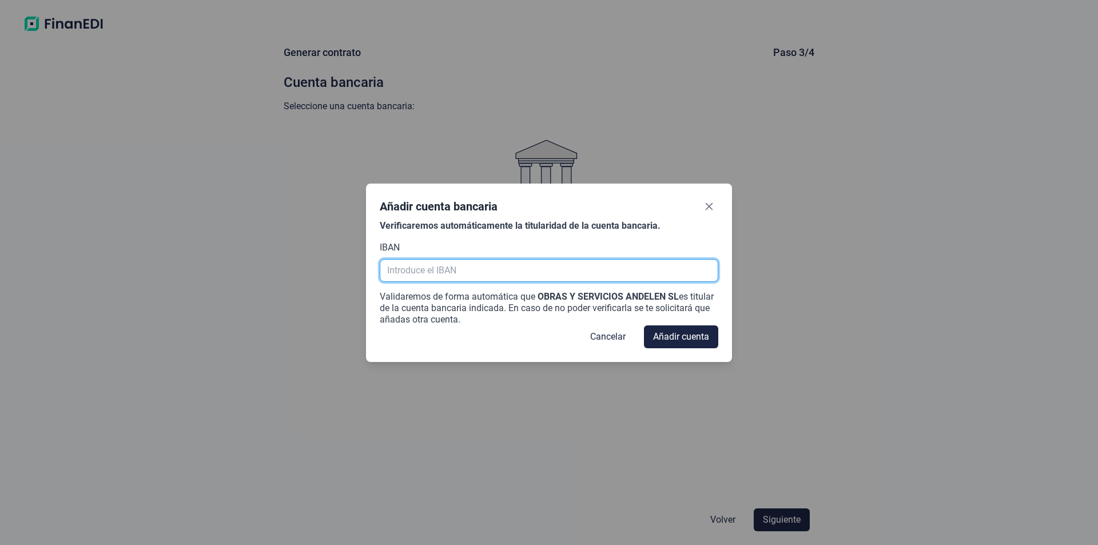
click at [500, 267] on input "text" at bounding box center [549, 270] width 338 height 23
type input "e"
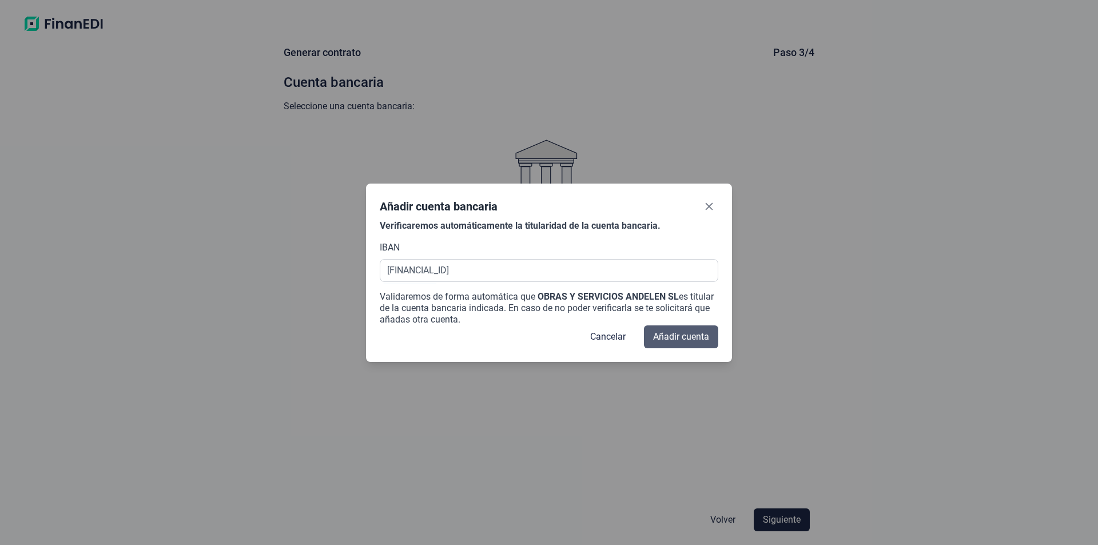
type input "[FINANCIAL_ID]"
click at [679, 334] on span "Añadir cuenta" at bounding box center [681, 337] width 56 height 14
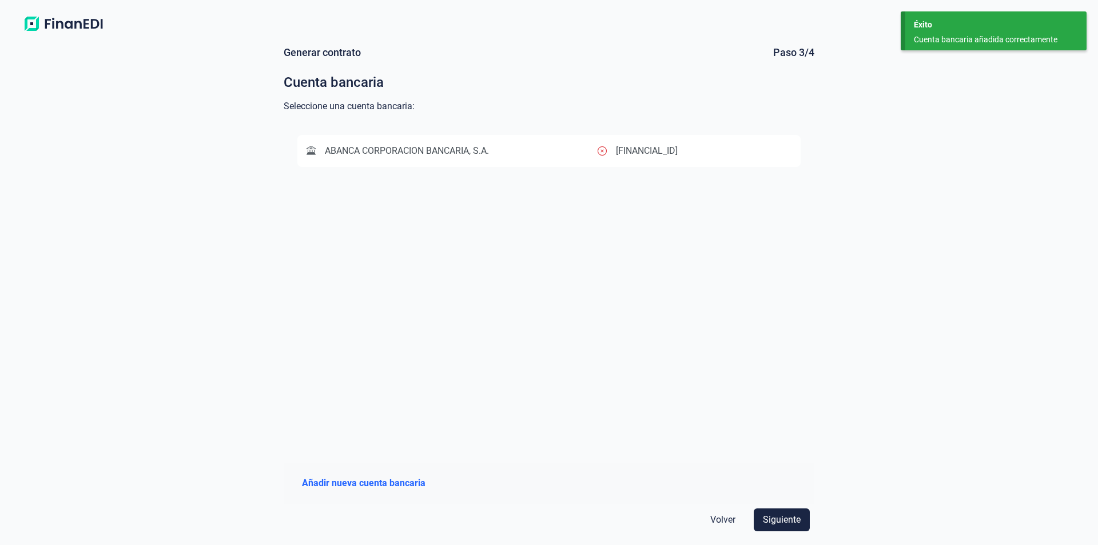
click at [396, 157] on span "ABANCA CORPORACION BANCARIA, S.A." at bounding box center [397, 151] width 182 height 14
click at [790, 519] on span "Siguiente" at bounding box center [782, 520] width 38 height 14
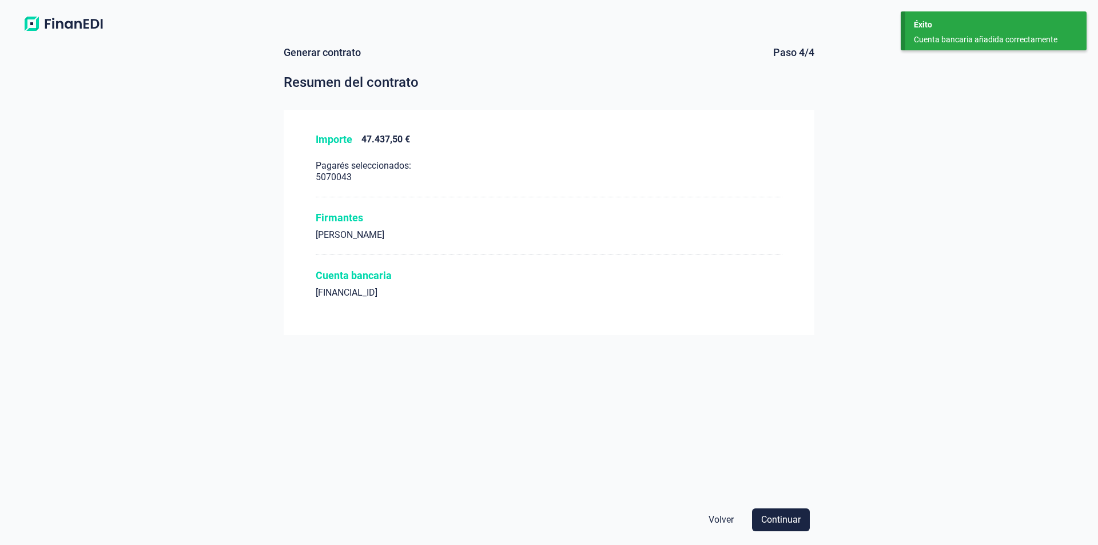
click at [790, 519] on span "Continuar" at bounding box center [780, 520] width 39 height 14
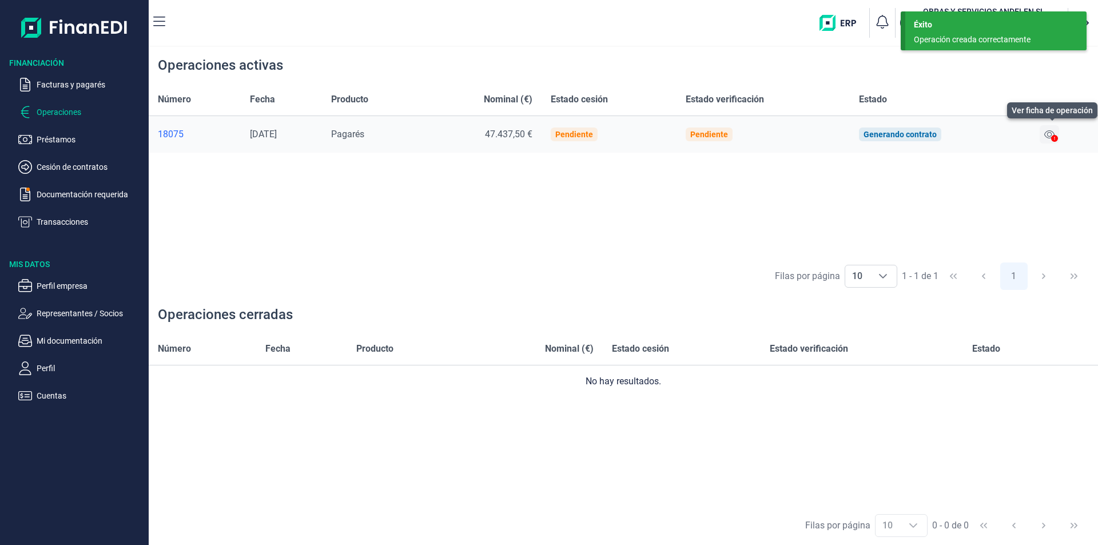
click at [1052, 135] on icon at bounding box center [1049, 134] width 10 height 9
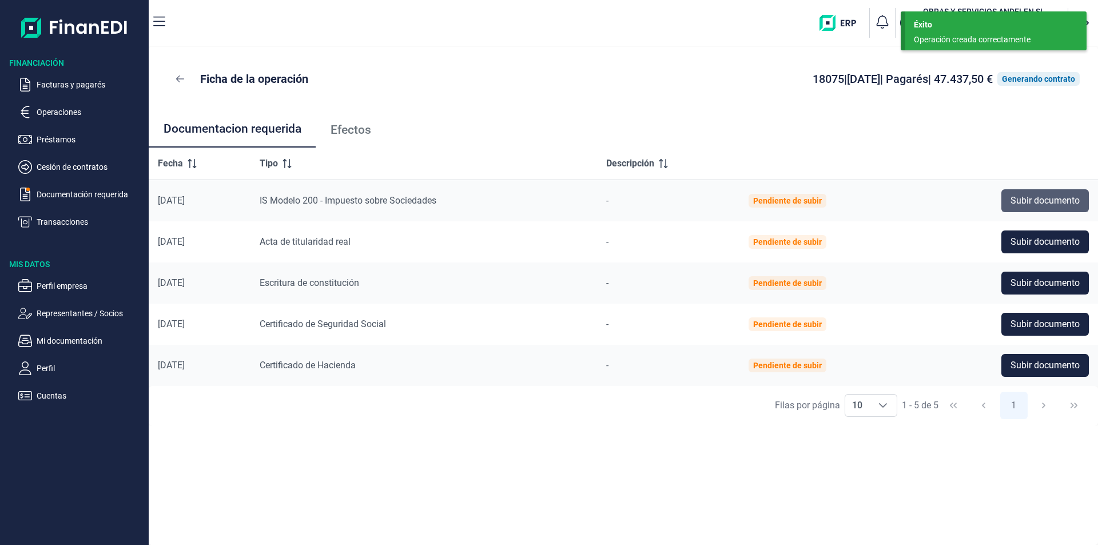
click at [1044, 200] on span "Subir documento" at bounding box center [1044, 201] width 69 height 14
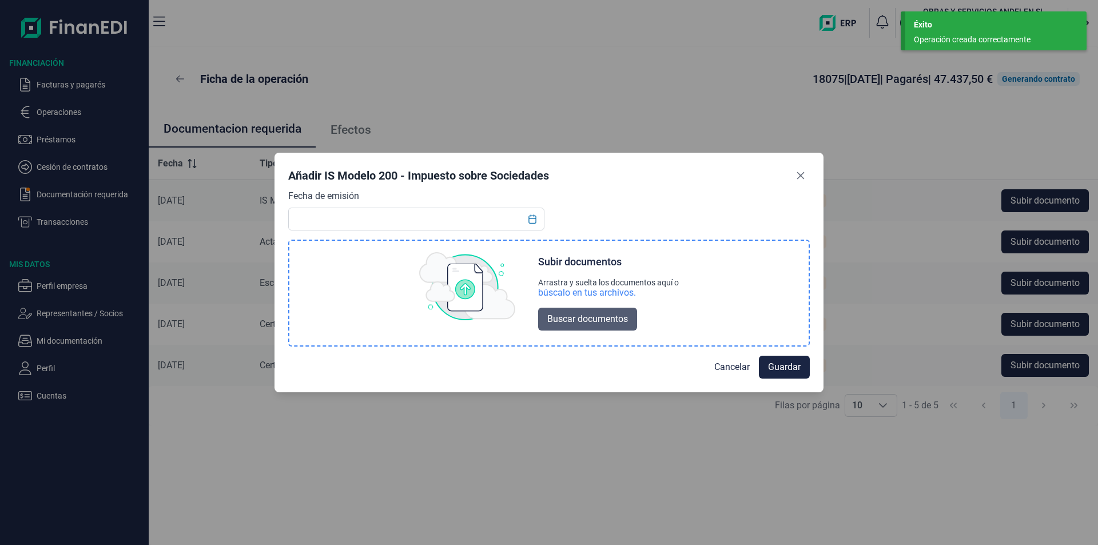
click at [575, 318] on span "Buscar documentos" at bounding box center [587, 319] width 81 height 14
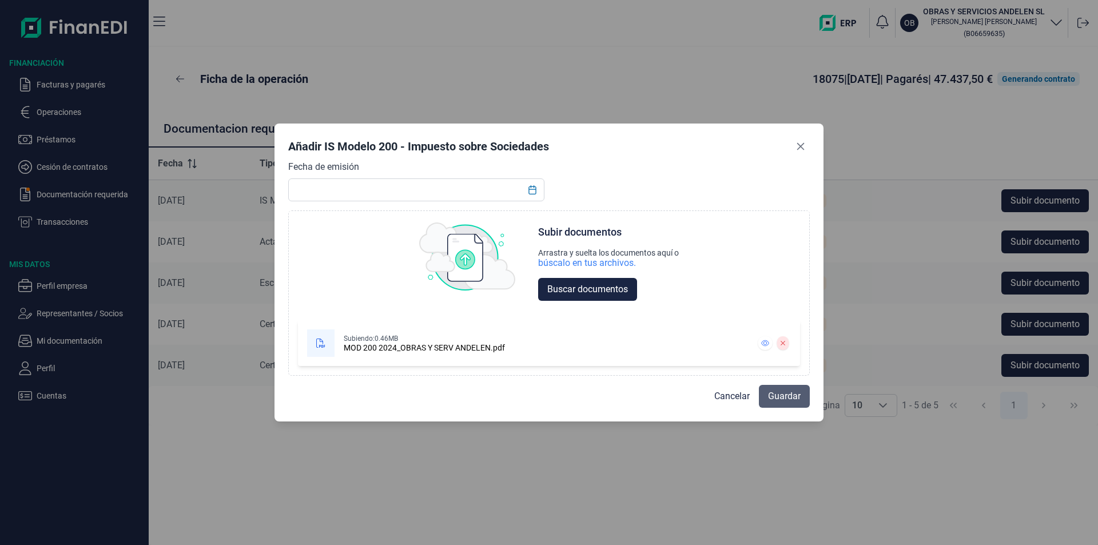
click at [783, 394] on span "Guardar" at bounding box center [784, 396] width 33 height 14
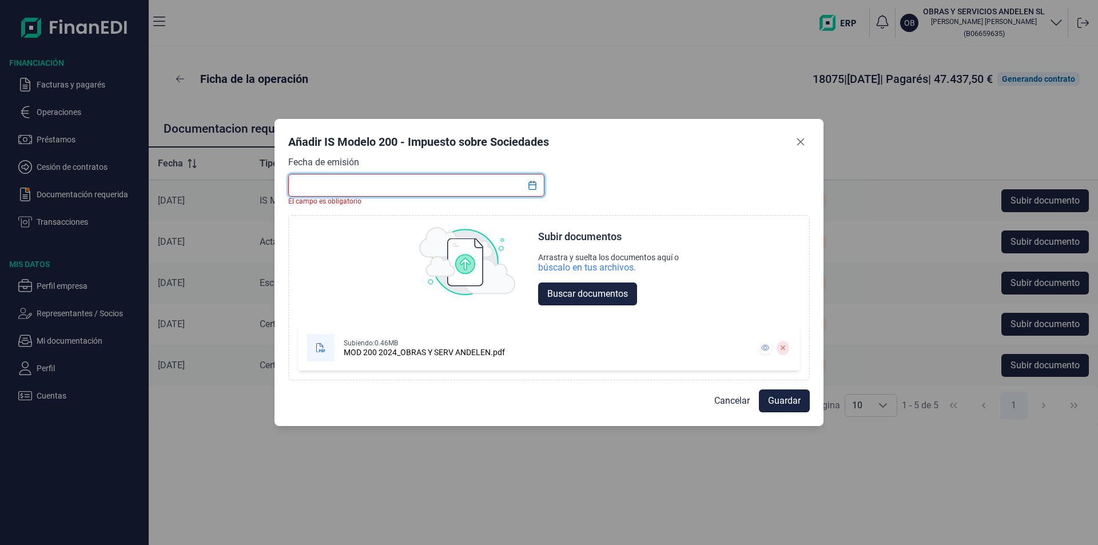
click at [380, 184] on input "text" at bounding box center [416, 185] width 256 height 23
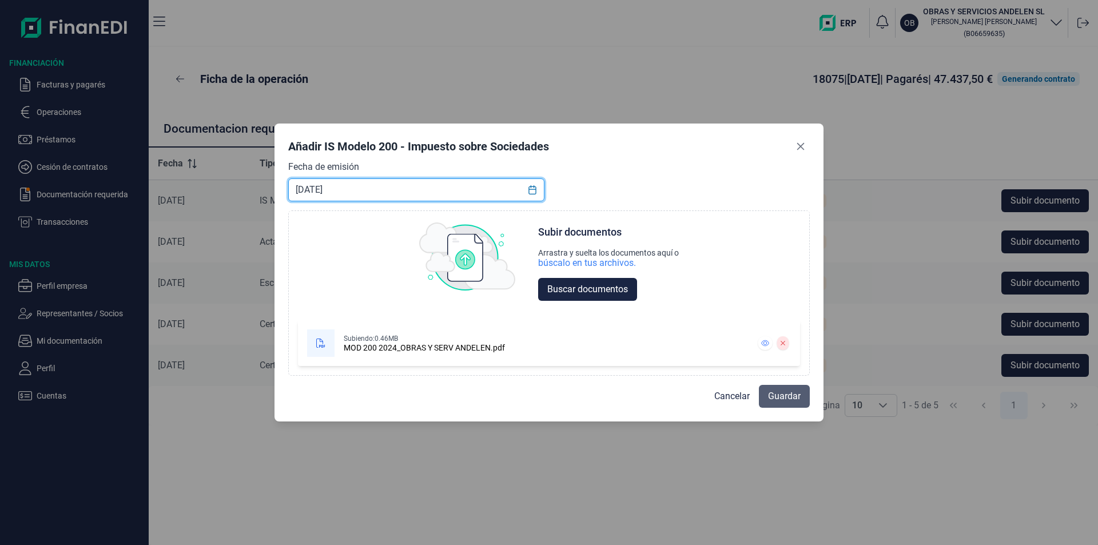
type input "[DATE]"
click at [778, 396] on span "Guardar" at bounding box center [784, 396] width 33 height 14
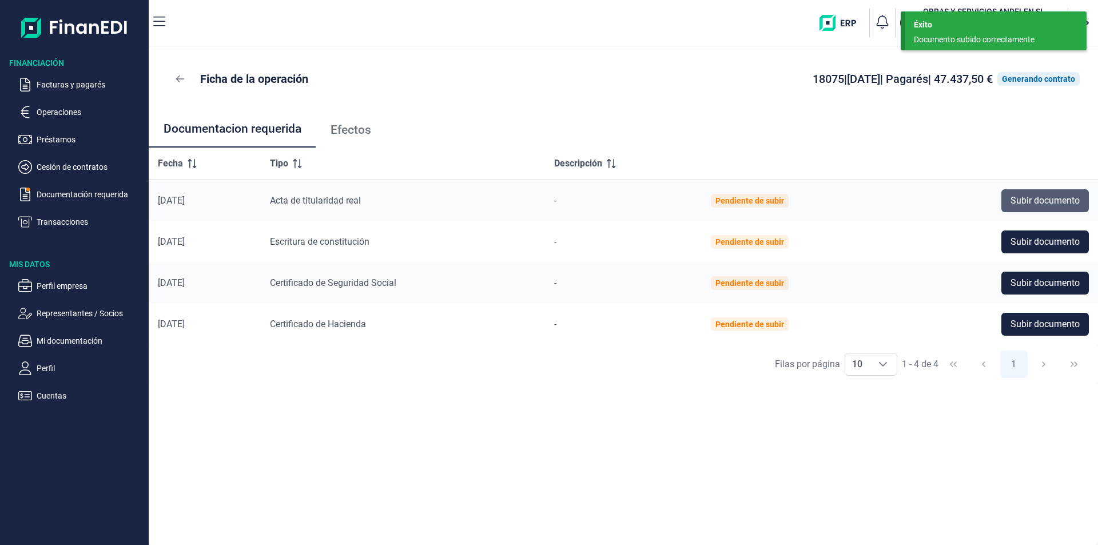
click at [1029, 196] on span "Subir documento" at bounding box center [1044, 201] width 69 height 14
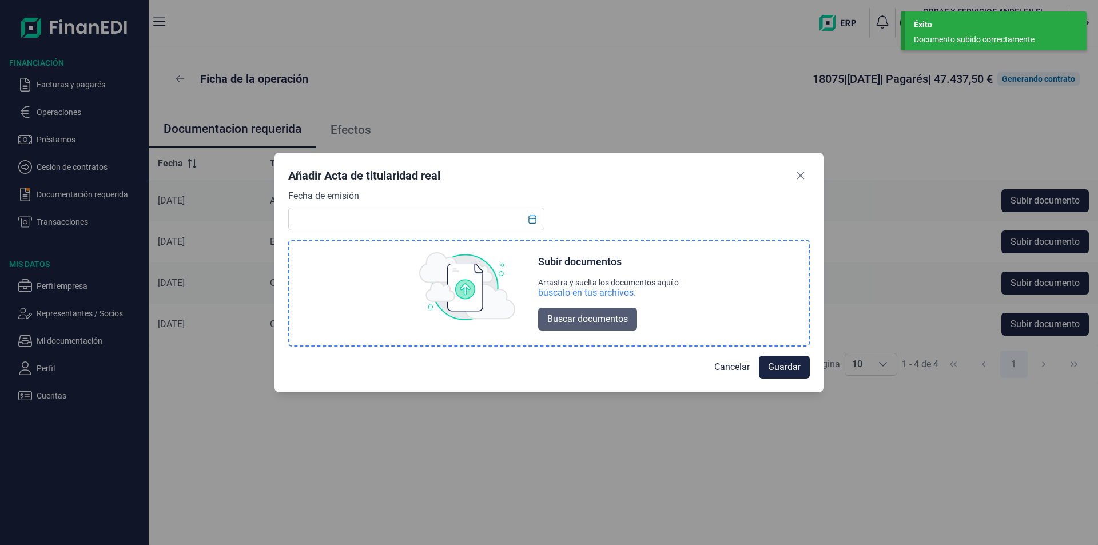
click at [587, 318] on span "Buscar documentos" at bounding box center [587, 319] width 81 height 14
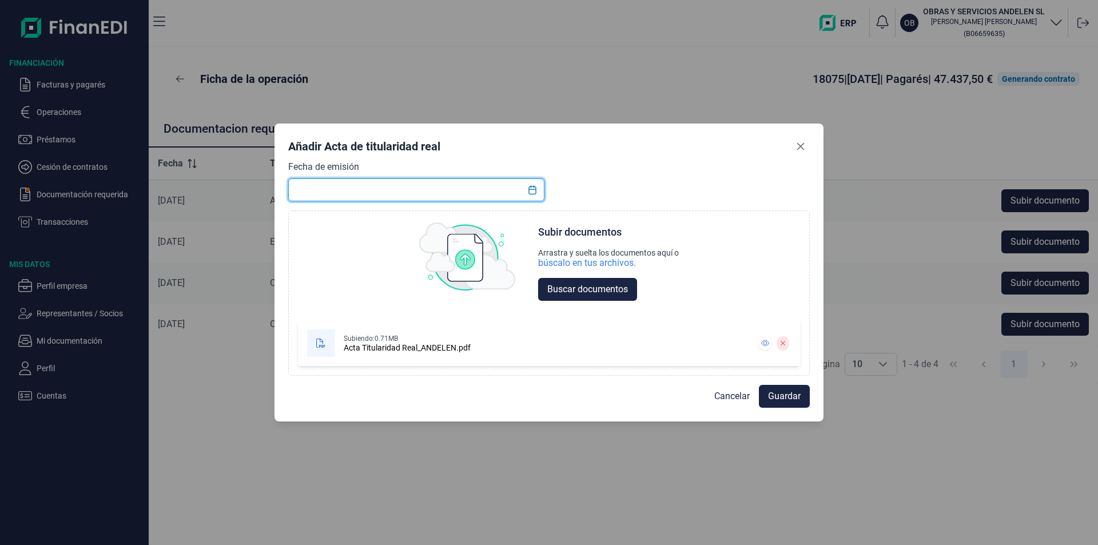
click at [298, 189] on input "text" at bounding box center [416, 189] width 256 height 23
type input "[DATE]"
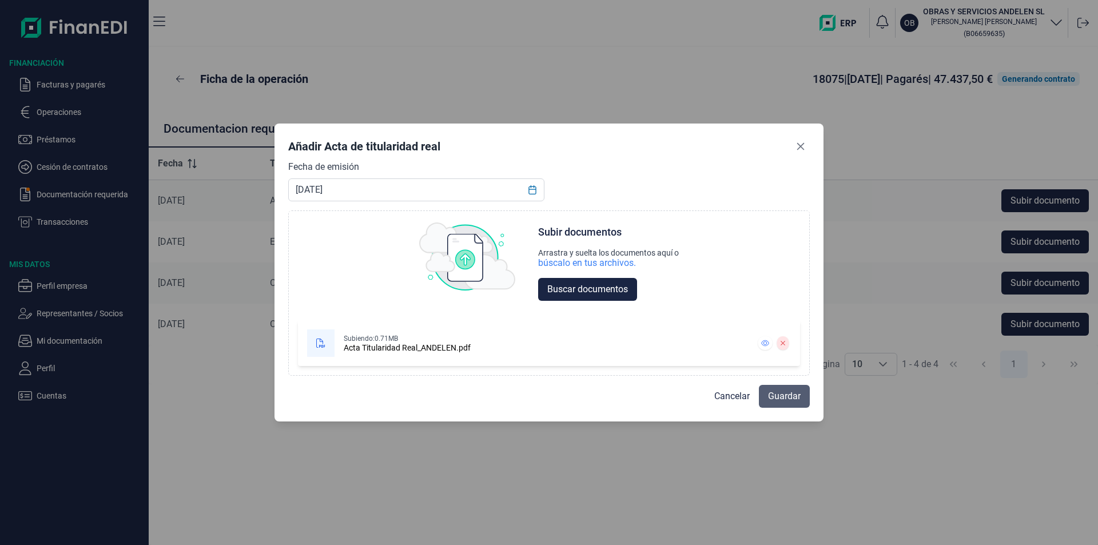
click at [781, 400] on span "Guardar" at bounding box center [784, 396] width 33 height 14
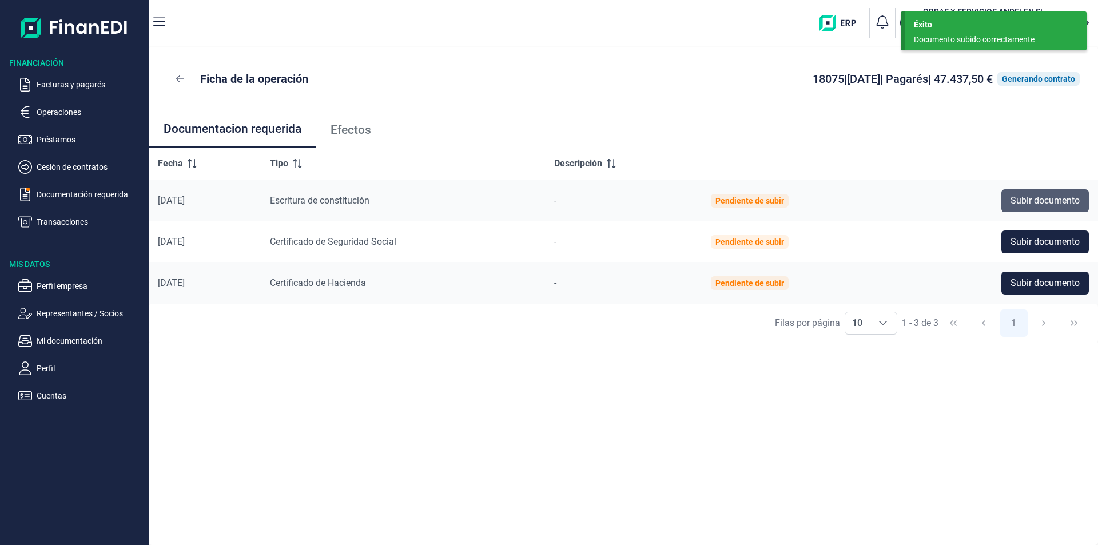
click at [1016, 206] on span "Subir documento" at bounding box center [1044, 201] width 69 height 14
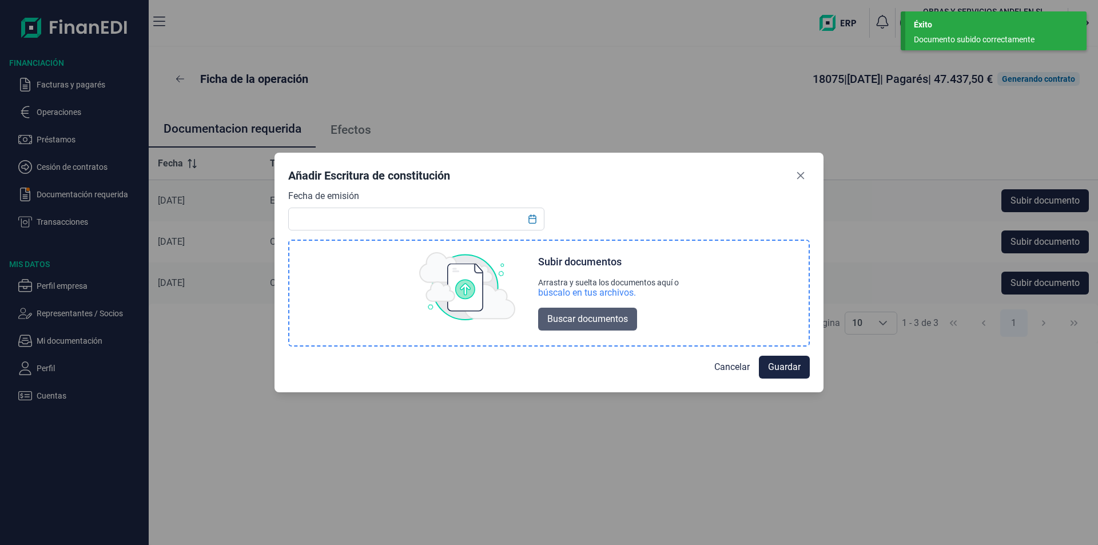
click at [573, 317] on span "Buscar documentos" at bounding box center [587, 319] width 81 height 14
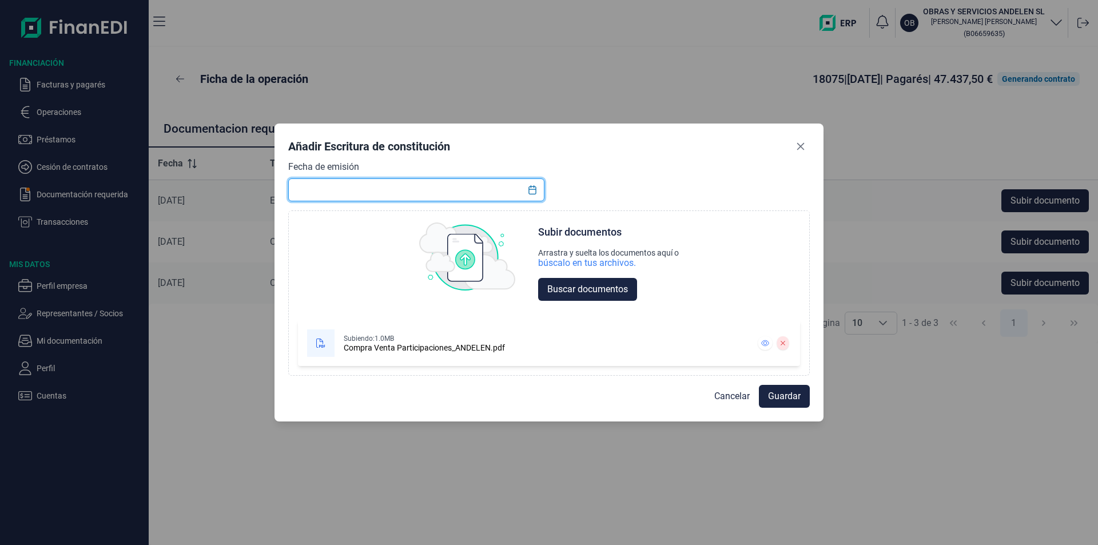
click at [328, 193] on input "text" at bounding box center [416, 189] width 256 height 23
type input "[DATE]"
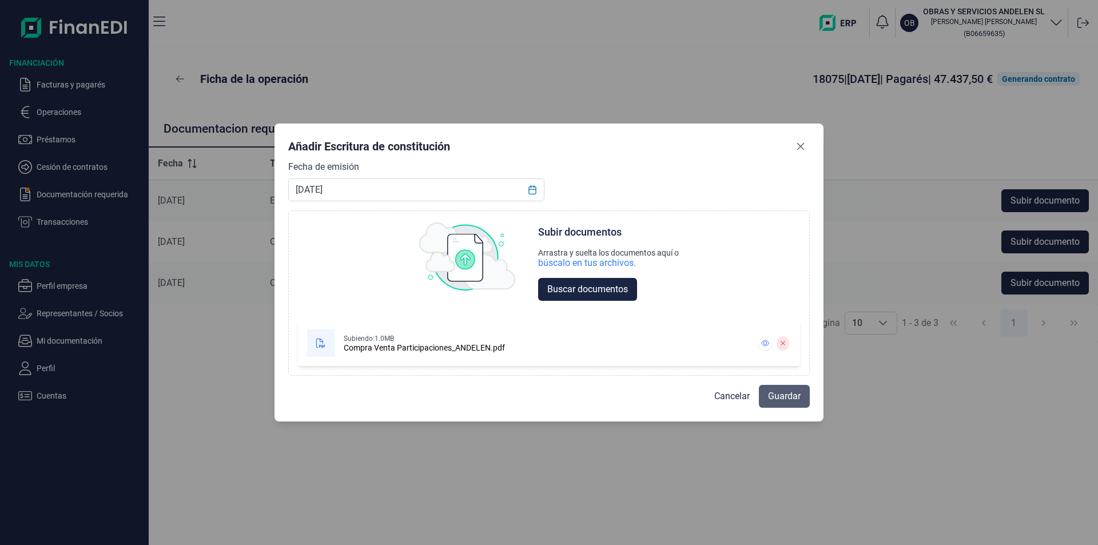
click at [783, 402] on span "Guardar" at bounding box center [784, 396] width 33 height 14
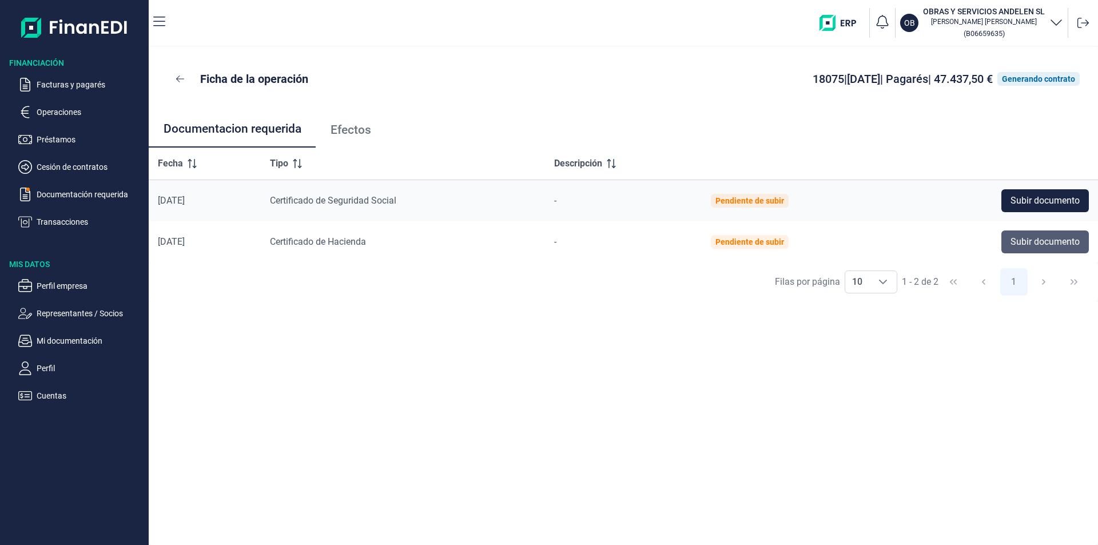
click at [1023, 244] on span "Subir documento" at bounding box center [1044, 242] width 69 height 14
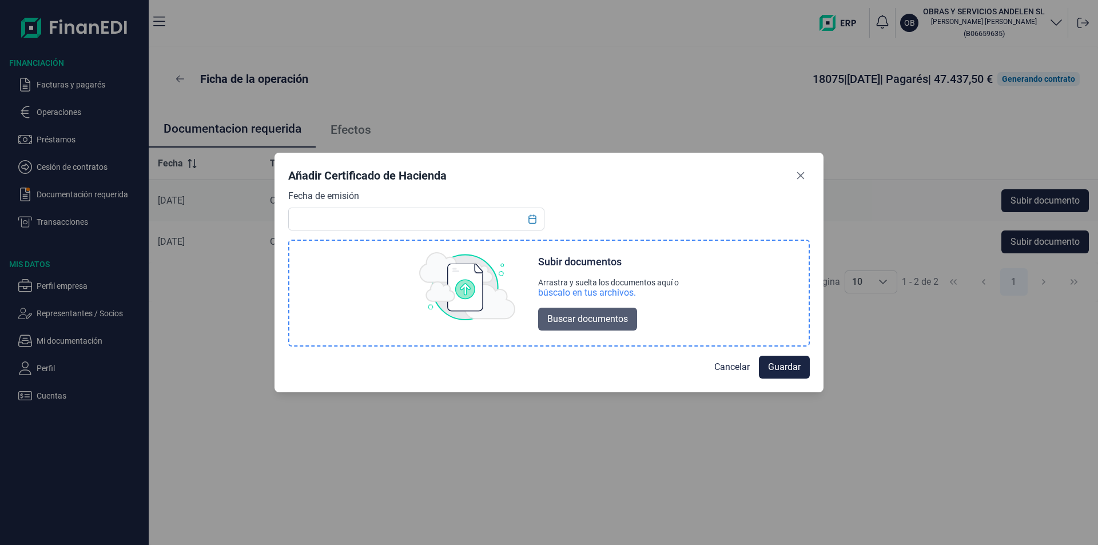
click at [564, 319] on span "Buscar documentos" at bounding box center [587, 319] width 81 height 14
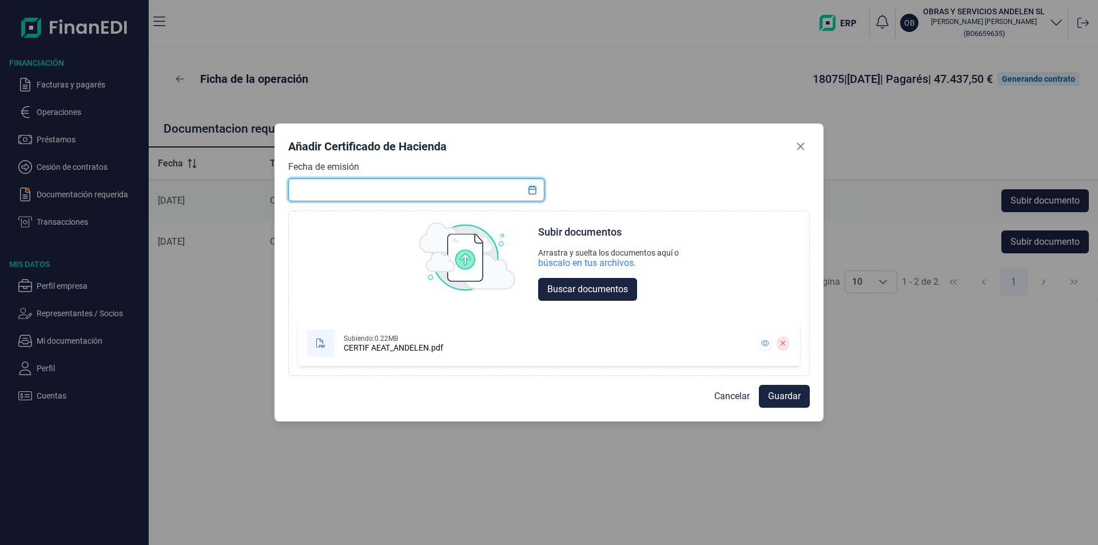
click at [389, 192] on input "text" at bounding box center [416, 189] width 256 height 23
type input "[DATE]"
click at [799, 399] on span "Guardar" at bounding box center [784, 396] width 33 height 14
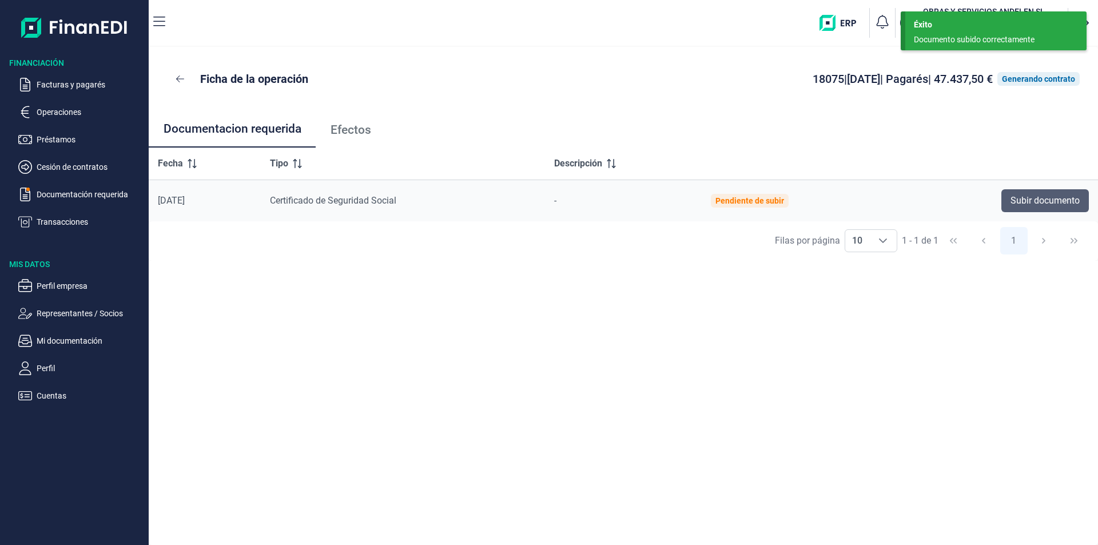
click at [1035, 198] on span "Subir documento" at bounding box center [1044, 201] width 69 height 14
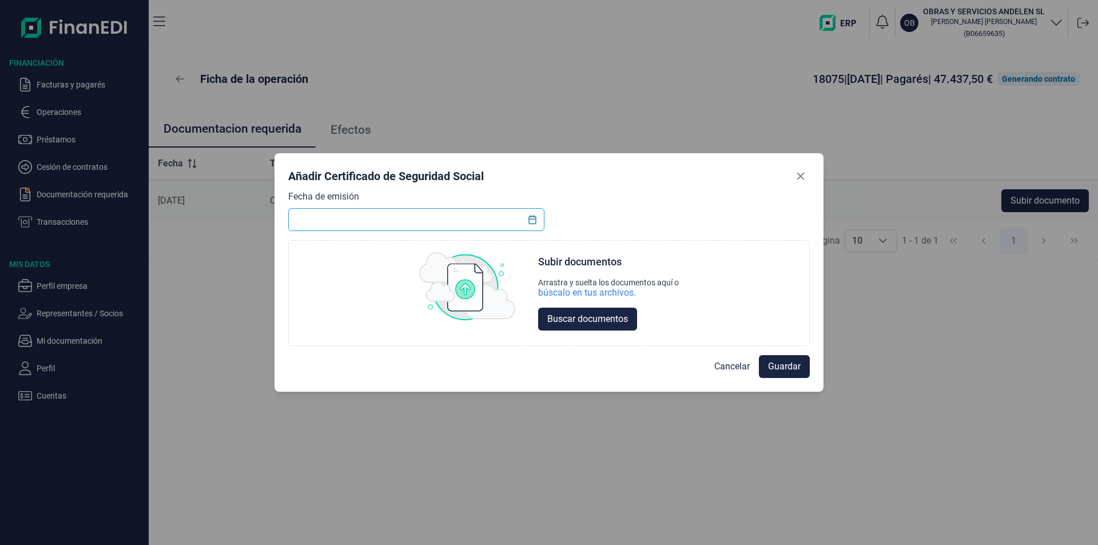
click at [410, 228] on input "text" at bounding box center [416, 219] width 256 height 23
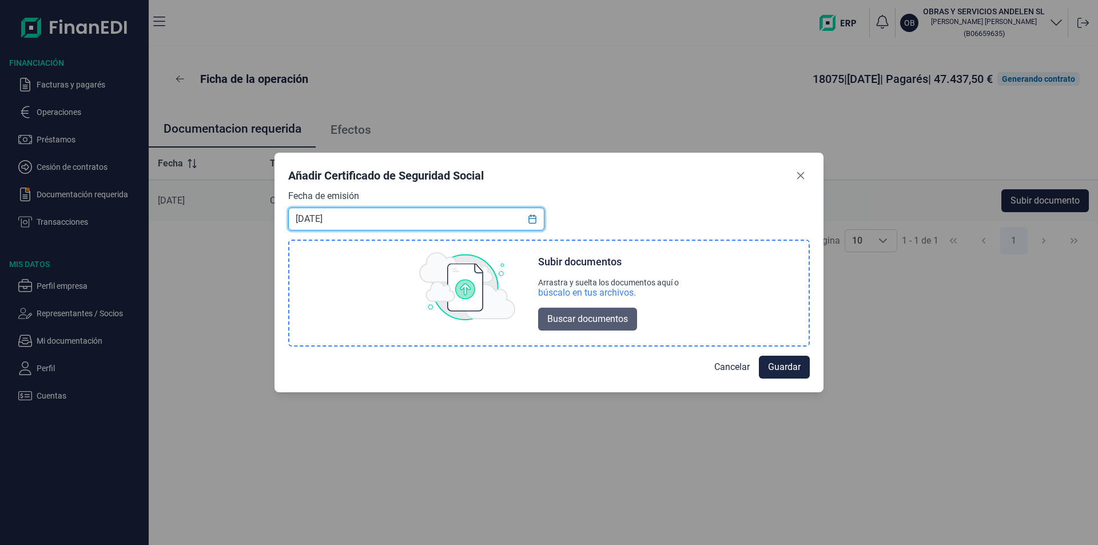
type input "[DATE]"
click at [590, 318] on span "Buscar documentos" at bounding box center [587, 319] width 81 height 14
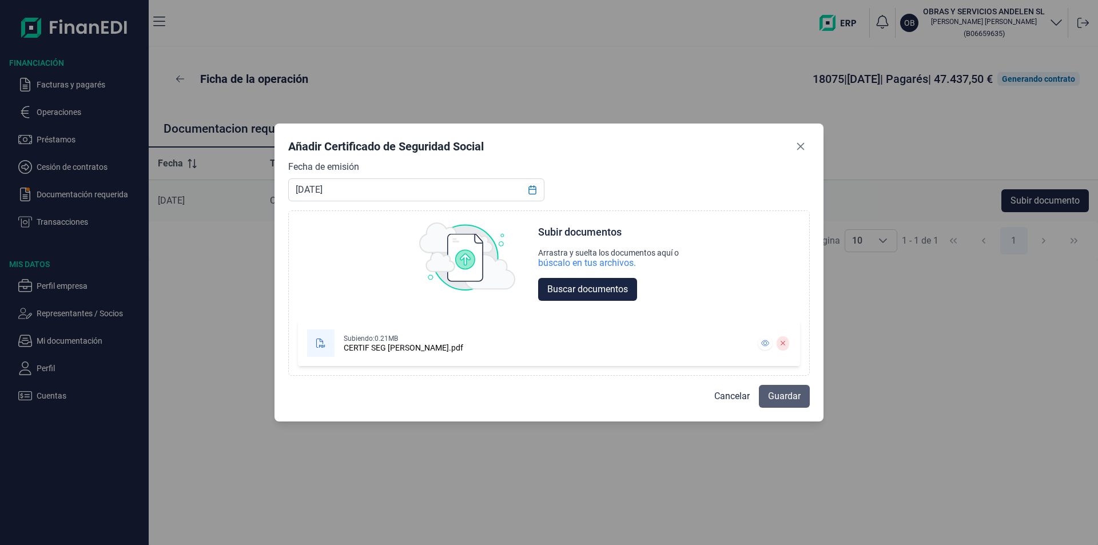
click at [790, 397] on span "Guardar" at bounding box center [784, 396] width 33 height 14
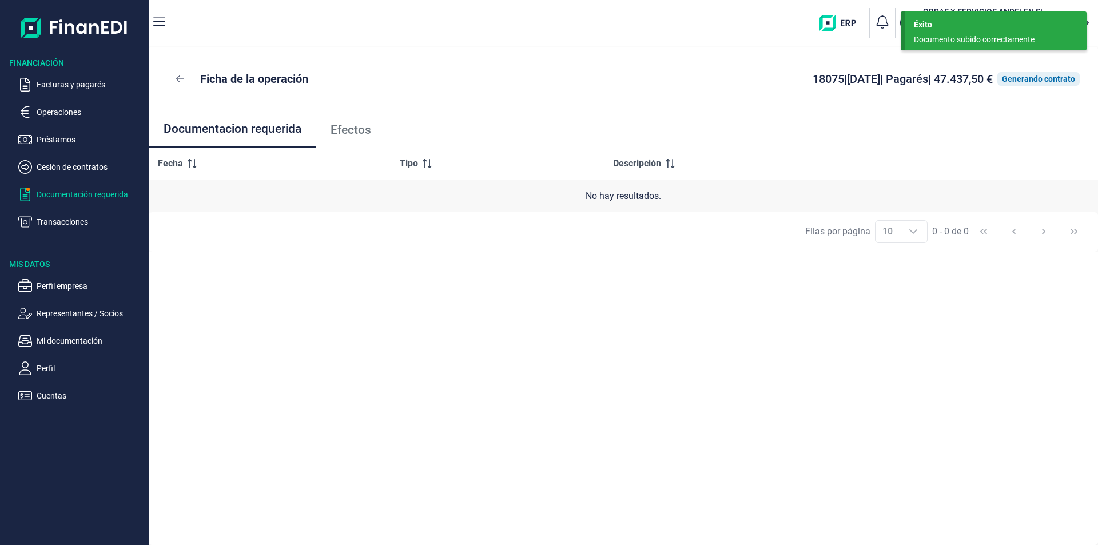
click at [57, 197] on p "Documentación requerida" at bounding box center [90, 195] width 107 height 14
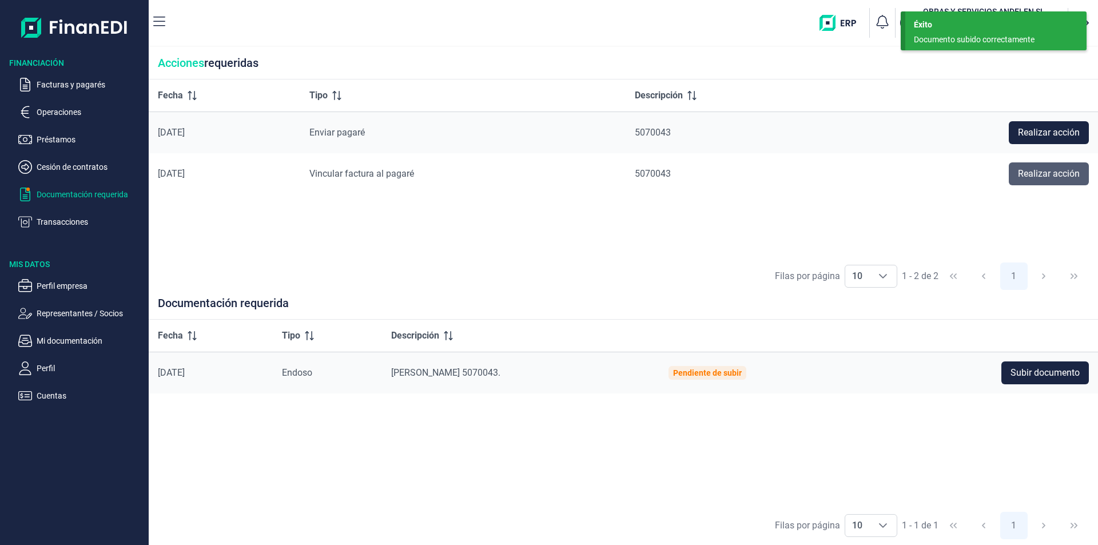
click at [1043, 178] on span "Realizar acción" at bounding box center [1049, 174] width 62 height 14
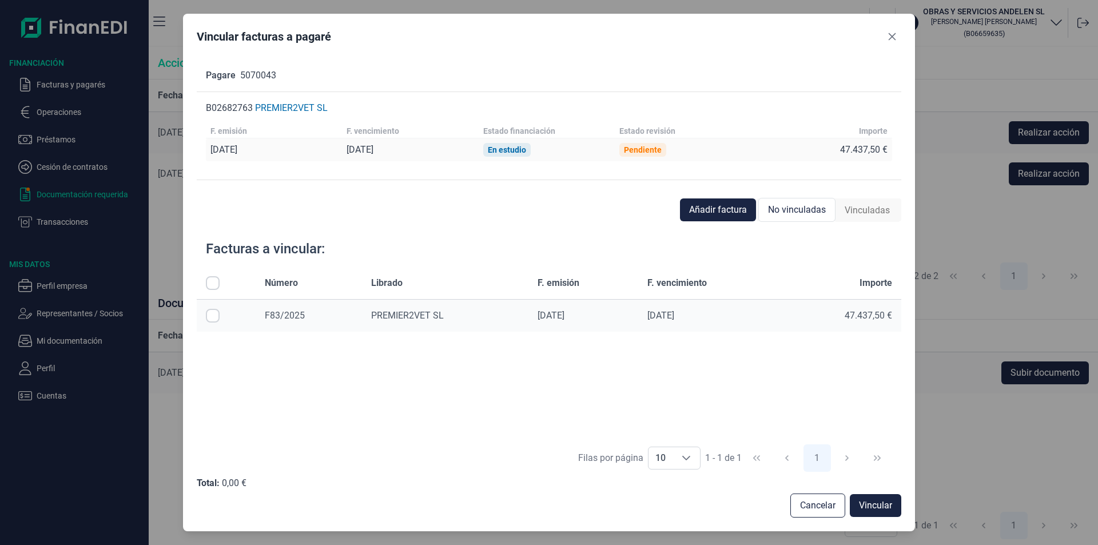
click at [210, 316] on input "Row Selected null" at bounding box center [213, 316] width 14 height 14
checkbox input "true"
click at [870, 503] on span "Vincular" at bounding box center [875, 506] width 33 height 14
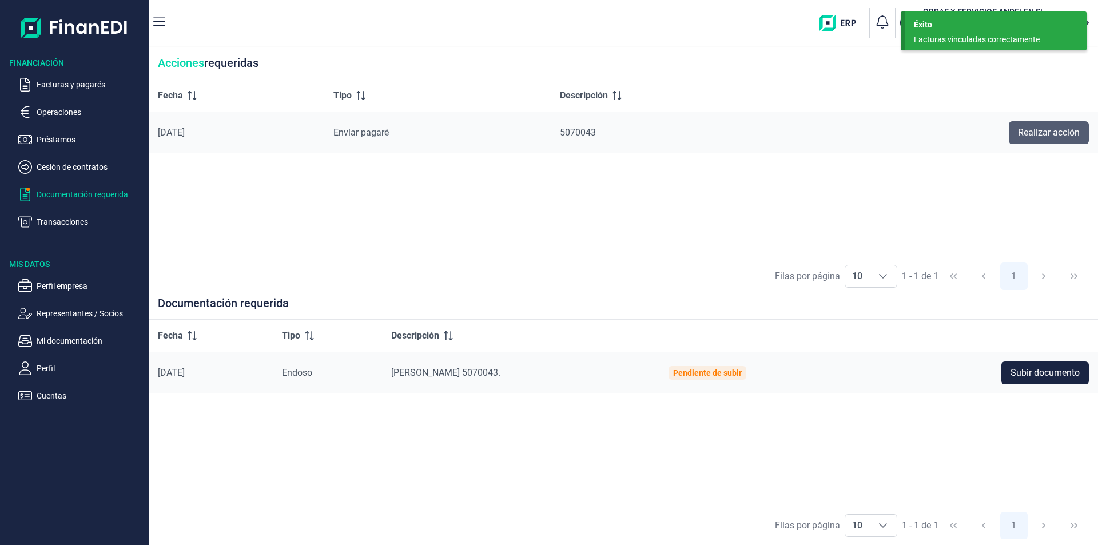
click at [1038, 136] on span "Realizar acción" at bounding box center [1049, 133] width 62 height 14
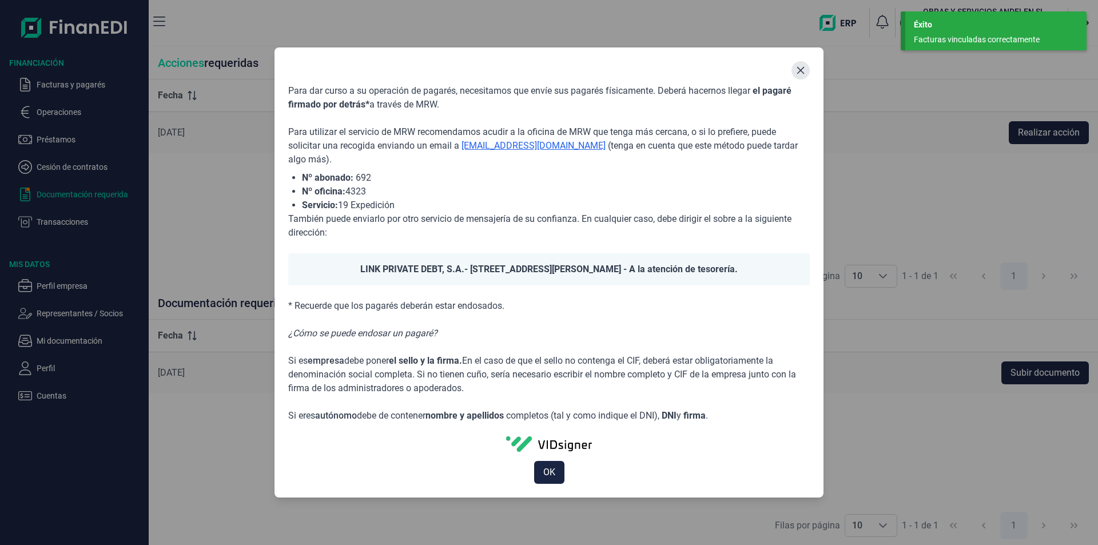
click at [802, 67] on icon "Close" at bounding box center [800, 70] width 9 height 9
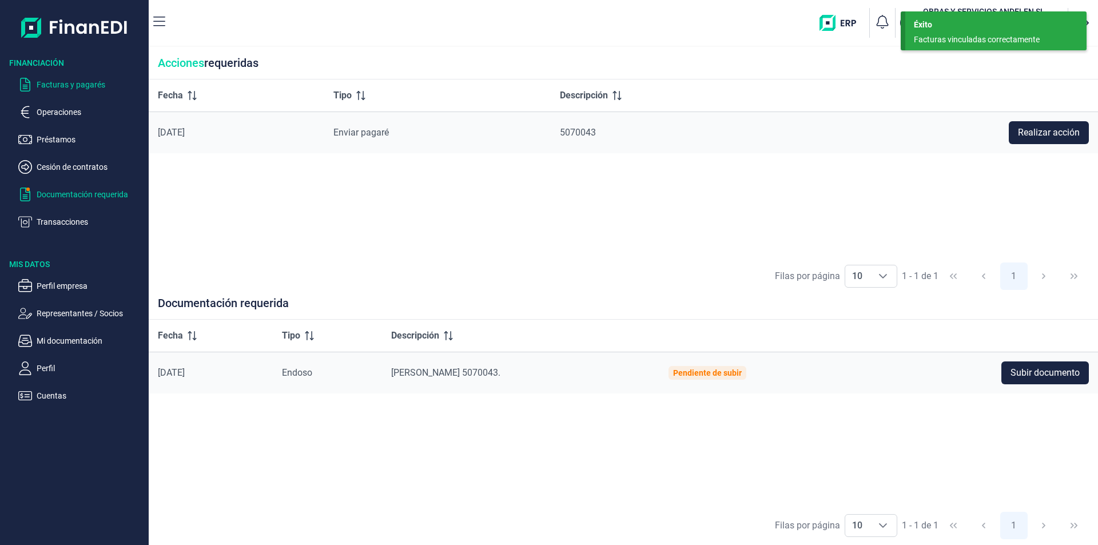
click at [43, 81] on p "Facturas y pagarés" at bounding box center [90, 85] width 107 height 14
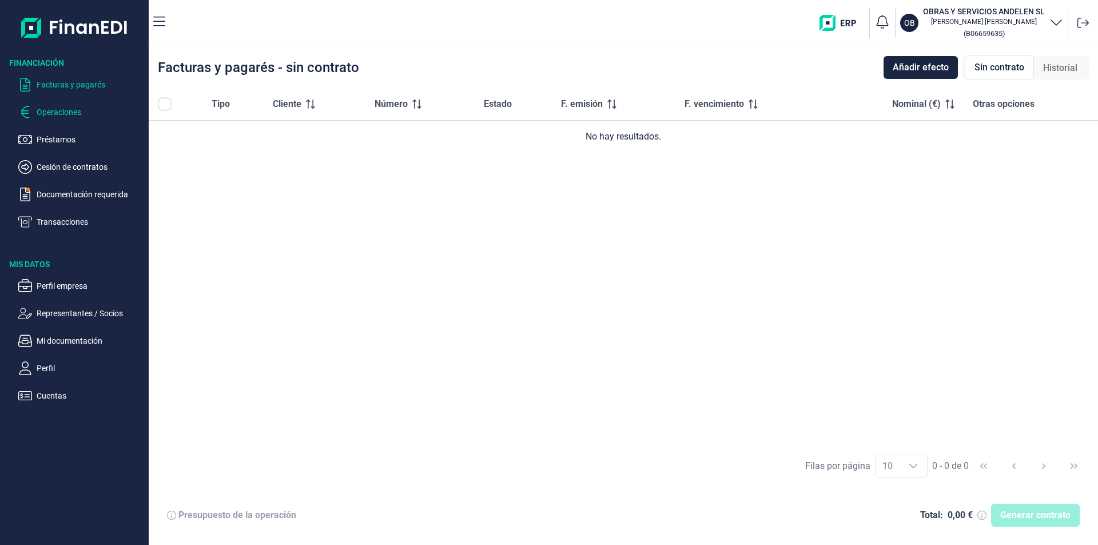
click at [49, 105] on p "Operaciones" at bounding box center [90, 112] width 107 height 14
